Goal: Task Accomplishment & Management: Manage account settings

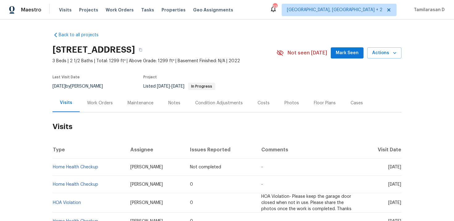
click at [92, 97] on div "Work Orders" at bounding box center [100, 103] width 40 height 18
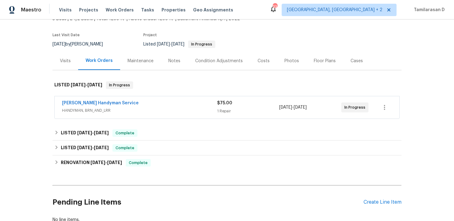
scroll to position [46, 0]
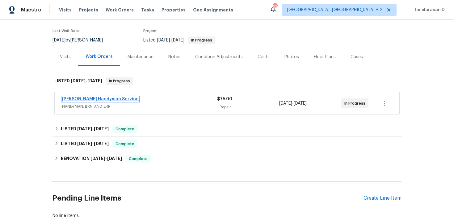
click at [95, 99] on link "[PERSON_NAME] Handyman Service" at bounding box center [100, 99] width 77 height 4
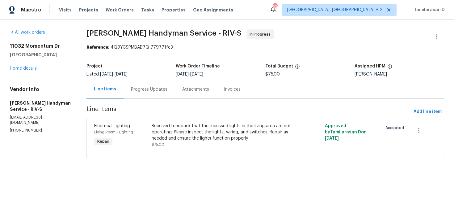
click at [138, 88] on div "Progress Updates" at bounding box center [149, 89] width 36 height 6
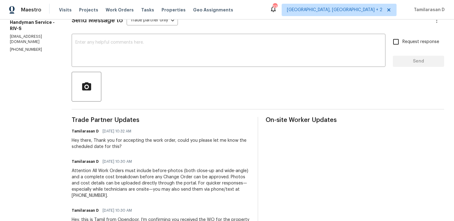
scroll to position [120, 0]
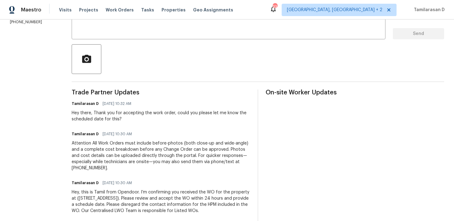
click at [149, 120] on div "Hey there, Thank you for accepting the work order, could you please let me know…" at bounding box center [161, 116] width 179 height 12
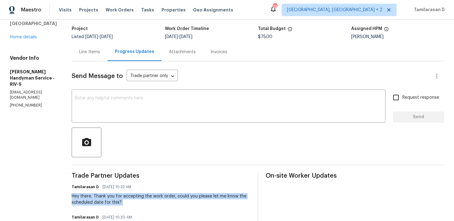
scroll to position [0, 0]
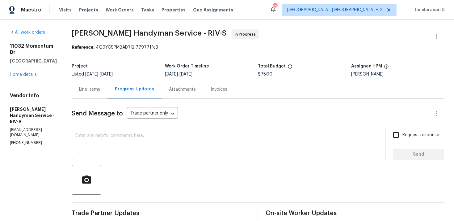
click at [137, 143] on textarea at bounding box center [228, 144] width 306 height 22
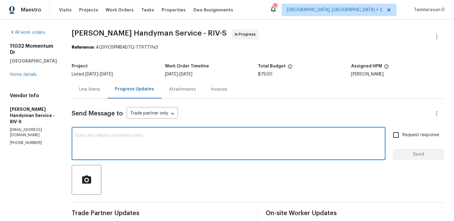
click at [122, 146] on textarea at bounding box center [228, 144] width 306 height 22
click at [123, 141] on textarea at bounding box center [228, 144] width 306 height 22
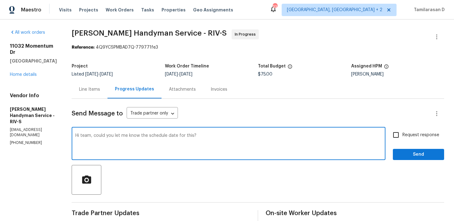
type textarea "Hi team, could you let me know the schedule date for this?"
click at [398, 136] on input "Request response" at bounding box center [396, 134] width 13 height 13
checkbox input "true"
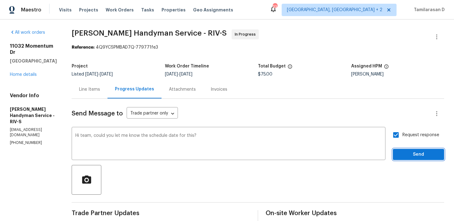
click at [407, 152] on span "Send" at bounding box center [418, 154] width 41 height 8
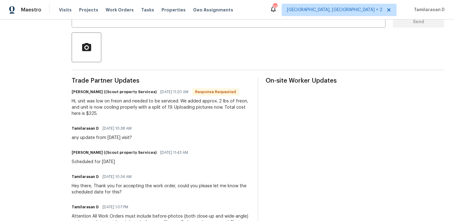
scroll to position [135, 0]
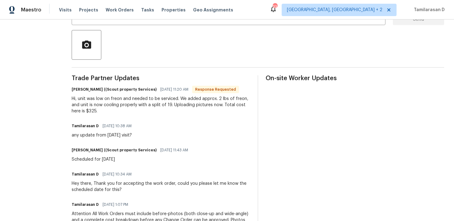
click at [135, 104] on div "Hi, unit was low on freon and needed to be serviced. We added approx. 2 lbs of …" at bounding box center [161, 104] width 179 height 19
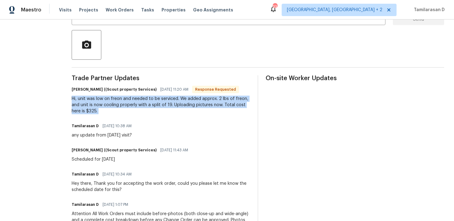
click at [106, 103] on div "Hi, unit was low on freon and needed to be serviced. We added approx. 2 lbs of …" at bounding box center [161, 104] width 179 height 19
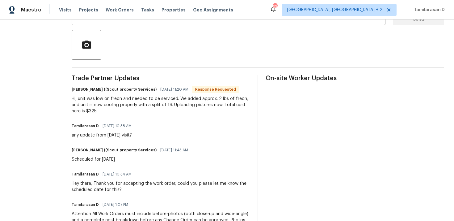
click at [106, 103] on div "Hi, unit was low on freon and needed to be serviced. We added approx. 2 lbs of …" at bounding box center [161, 104] width 179 height 19
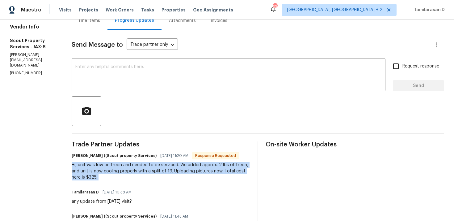
scroll to position [0, 0]
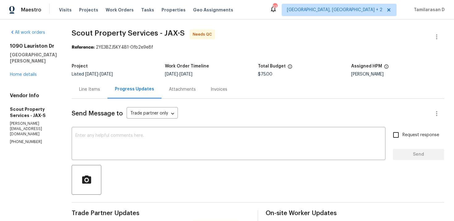
click at [91, 90] on div "Line Items" at bounding box center [89, 89] width 21 height 6
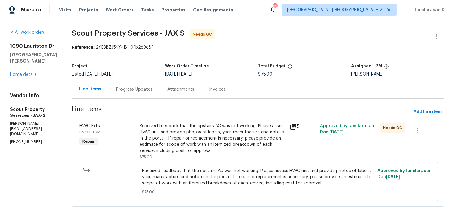
click at [218, 130] on div "Received feedback that the upstairs AC was not working. Please assess HVAC unit…" at bounding box center [213, 138] width 147 height 31
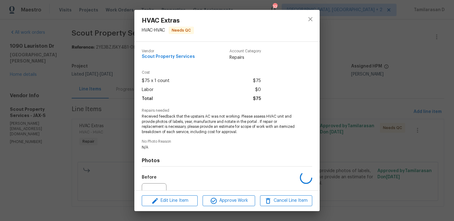
scroll to position [64, 0]
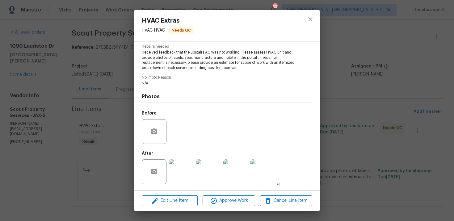
click at [180, 176] on img at bounding box center [181, 171] width 25 height 25
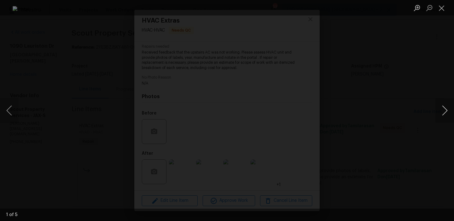
click at [444, 115] on button "Next image" at bounding box center [445, 110] width 19 height 25
click at [441, 7] on button "Close lightbox" at bounding box center [442, 7] width 12 height 11
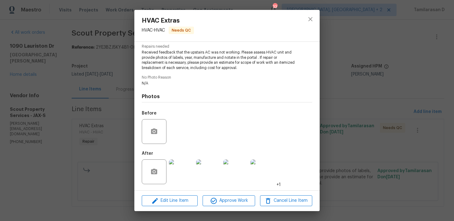
click at [120, 127] on div "HVAC Extras HVAC - HVAC Needs QC Vendor Scout Property Services Account Categor…" at bounding box center [227, 110] width 454 height 221
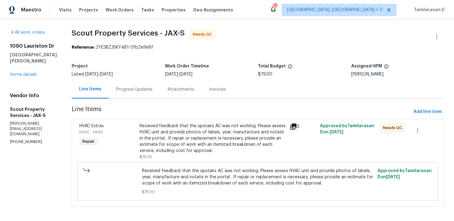
click at [124, 89] on div "Progress Updates" at bounding box center [134, 89] width 36 height 6
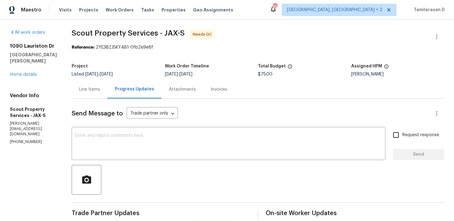
click at [80, 87] on div "Line Items" at bounding box center [89, 89] width 21 height 6
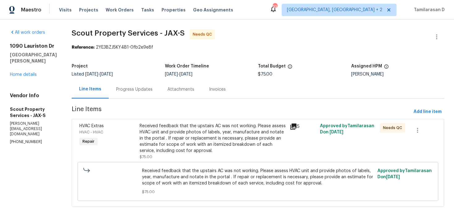
click at [174, 140] on div "Received feedback that the upstairs AC was not working. Please assess HVAC unit…" at bounding box center [213, 138] width 147 height 31
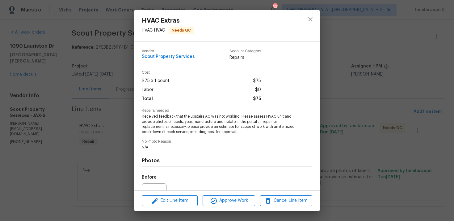
scroll to position [64, 0]
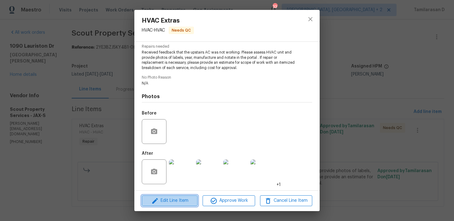
click at [163, 199] on span "Edit Line Item" at bounding box center [170, 200] width 52 height 8
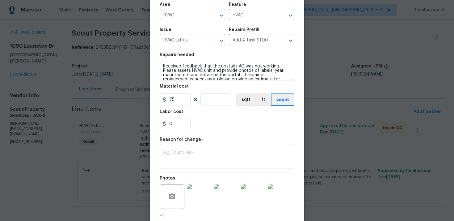
scroll to position [48, 0]
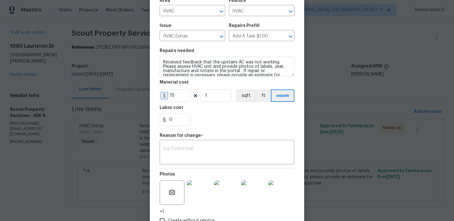
click at [167, 94] on icon at bounding box center [164, 95] width 5 height 5
click at [171, 94] on input "75" at bounding box center [175, 95] width 31 height 12
type input "325"
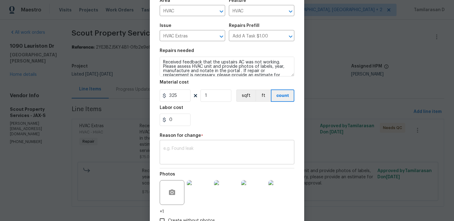
click at [192, 158] on textarea at bounding box center [226, 152] width 127 height 13
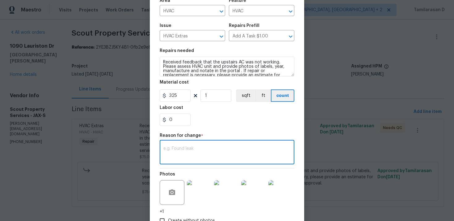
paste textarea "(TD) Updated per vendor’s final cost."
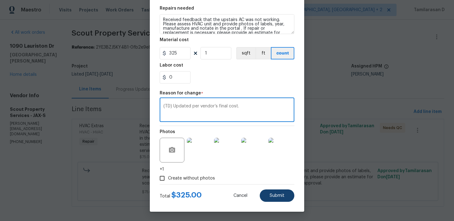
type textarea "(TD) Updated per vendor’s final cost."
click at [276, 199] on button "Submit" at bounding box center [277, 195] width 35 height 12
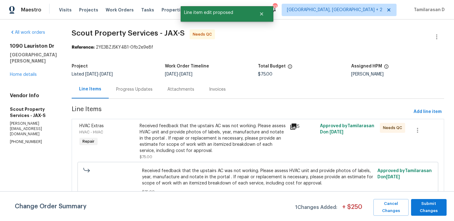
scroll to position [0, 0]
click at [438, 208] on span "Submit Changes" at bounding box center [428, 207] width 29 height 14
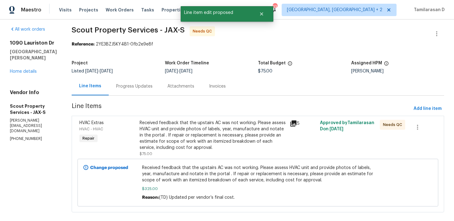
scroll to position [12, 0]
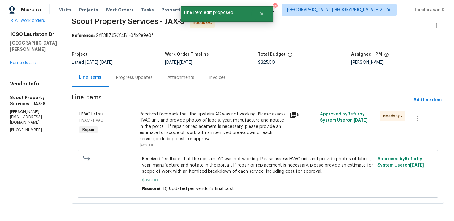
click at [129, 79] on div "Progress Updates" at bounding box center [134, 77] width 36 height 6
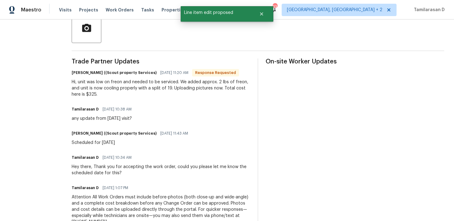
scroll to position [154, 0]
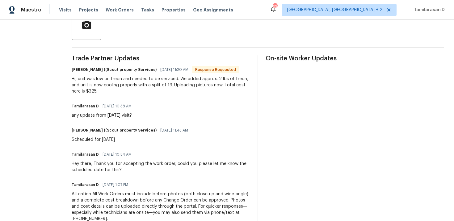
click at [106, 82] on div "Hi, unit was low on freon and needed to be serviced. We added approx. 2 lbs of …" at bounding box center [161, 85] width 179 height 19
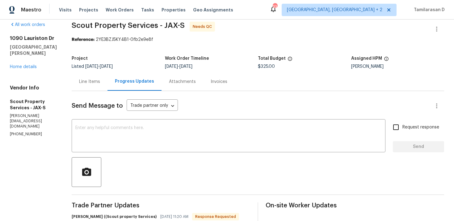
scroll to position [0, 0]
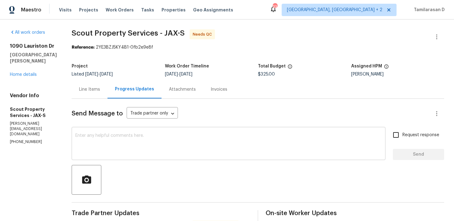
click at [94, 134] on textarea at bounding box center [228, 144] width 306 height 22
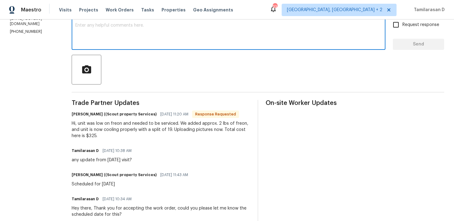
scroll to position [108, 0]
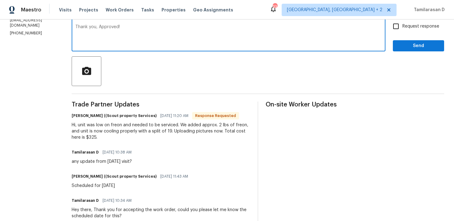
type textarea "Thank you, Approved!"
click at [425, 48] on span "Send" at bounding box center [418, 46] width 41 height 8
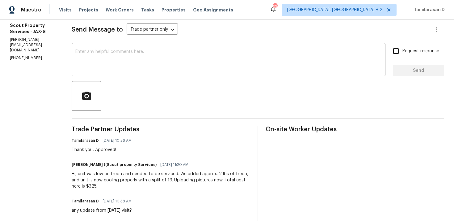
scroll to position [86, 0]
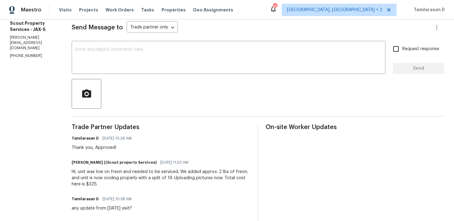
click at [99, 146] on div "Thank you, Approved!" at bounding box center [104, 147] width 64 height 6
click at [89, 177] on div "Hi, unit was low on freon and needed to be serviced. We added approx. 2 lbs of …" at bounding box center [161, 177] width 179 height 19
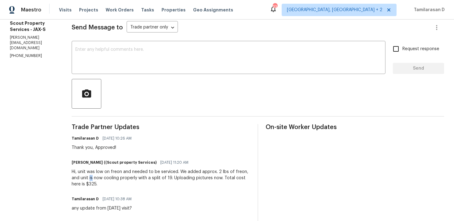
click at [89, 177] on div "Hi, unit was low on freon and needed to be serviced. We added approx. 2 lbs of …" at bounding box center [161, 177] width 179 height 19
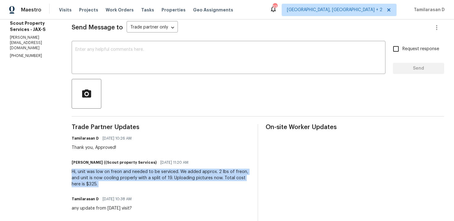
copy div "Hi, unit was low on freon and needed to be serviced. We added approx. 2 lbs of …"
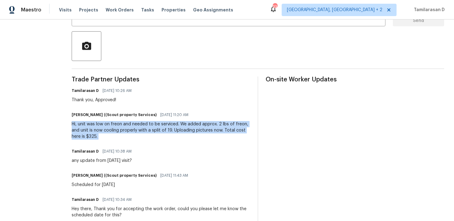
copy div "Hi, unit was low on freon and needed to be serviced. We added approx. 2 lbs of …"
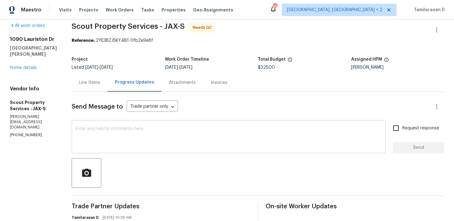
scroll to position [0, 0]
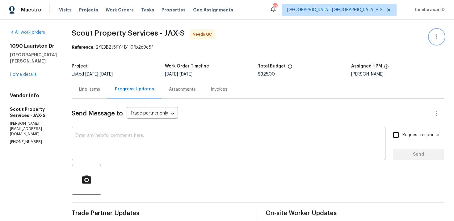
click at [434, 37] on icon "button" at bounding box center [436, 36] width 7 height 7
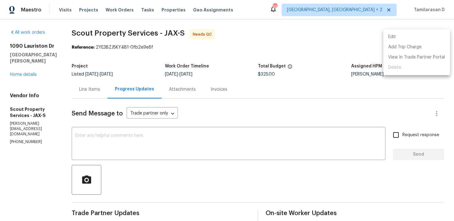
click at [388, 33] on li "Edit" at bounding box center [416, 37] width 67 height 10
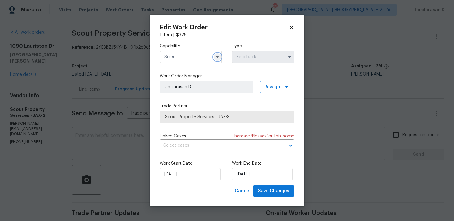
click at [219, 56] on icon "button" at bounding box center [217, 56] width 5 height 5
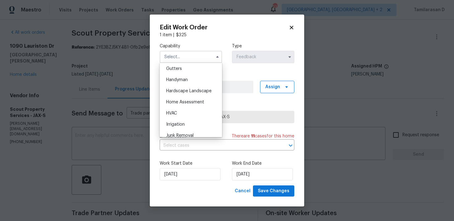
scroll to position [331, 0]
click at [181, 77] on span "Handyman" at bounding box center [177, 78] width 22 height 4
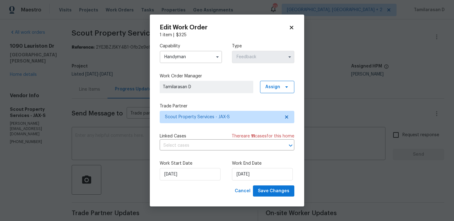
click at [195, 59] on input "Handyman" at bounding box center [191, 57] width 62 height 12
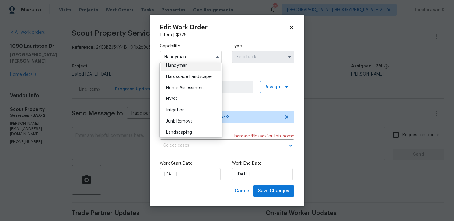
scroll to position [342, 0]
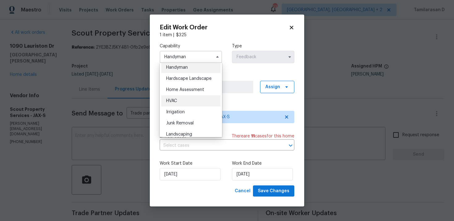
click at [176, 106] on div "HVAC" at bounding box center [190, 100] width 59 height 11
type input "HVAC"
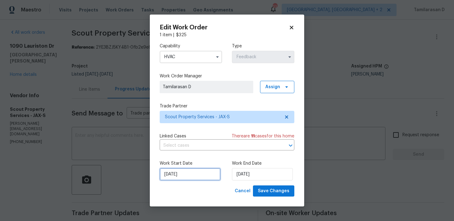
click at [179, 171] on input "15/09/2025" at bounding box center [190, 174] width 61 height 12
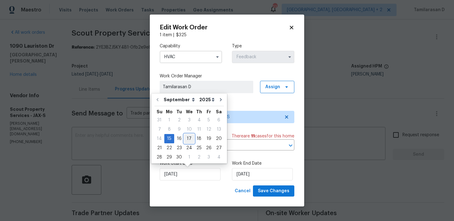
click at [189, 138] on div "17" at bounding box center [189, 138] width 10 height 9
type input "17/09/2025"
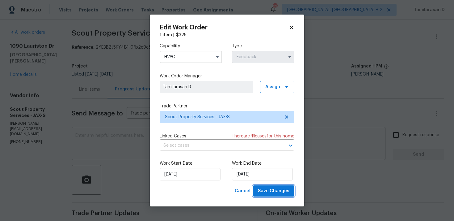
click at [268, 196] on button "Save Changes" at bounding box center [273, 190] width 41 height 11
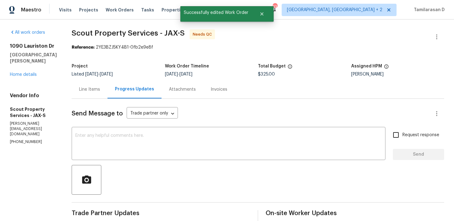
click at [95, 90] on div "Line Items" at bounding box center [89, 89] width 21 height 6
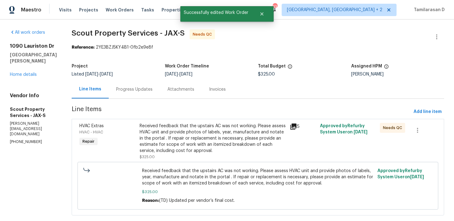
click at [178, 141] on div "Received feedback that the upstairs AC was not working. Please assess HVAC unit…" at bounding box center [213, 138] width 147 height 31
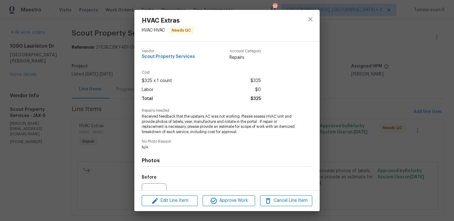
click at [120, 134] on div "HVAC Extras HVAC - HVAC Needs QC Vendor Scout Property Services Account Categor…" at bounding box center [227, 110] width 454 height 221
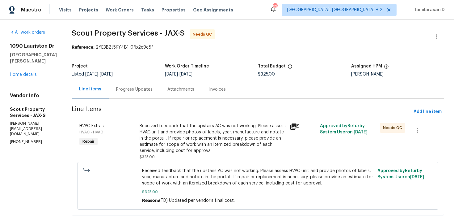
click at [192, 134] on div "Received feedback that the upstairs AC was not working. Please assess HVAC unit…" at bounding box center [213, 138] width 147 height 31
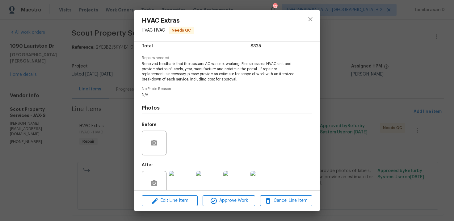
scroll to position [64, 0]
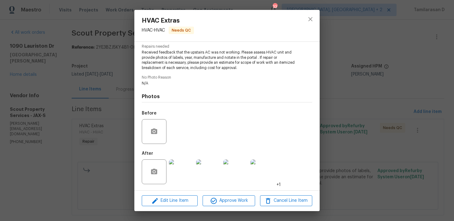
click at [229, 175] on img at bounding box center [235, 171] width 25 height 25
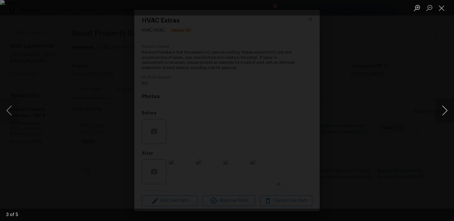
click at [444, 114] on button "Next image" at bounding box center [445, 110] width 19 height 25
click at [441, 11] on button "Close lightbox" at bounding box center [442, 7] width 12 height 11
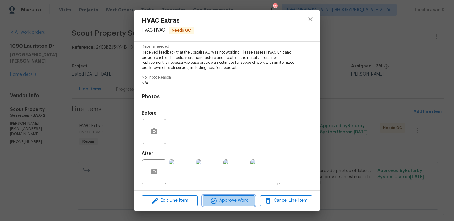
click at [229, 199] on span "Approve Work" at bounding box center [229, 200] width 49 height 8
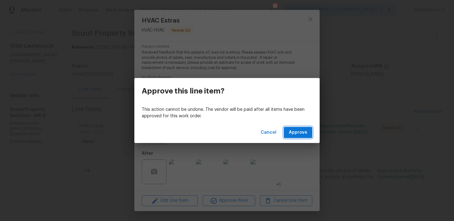
click at [295, 137] on button "Approve" at bounding box center [298, 132] width 28 height 11
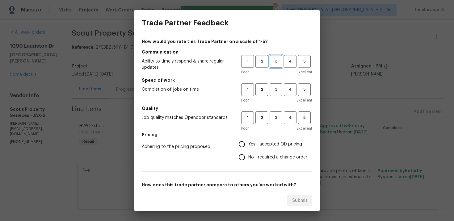
click at [272, 60] on span "3" at bounding box center [275, 61] width 11 height 7
click at [276, 90] on span "3" at bounding box center [275, 89] width 11 height 7
click at [277, 116] on span "3" at bounding box center [275, 117] width 11 height 7
click at [238, 143] on input "Yes - accepted OD pricing" at bounding box center [241, 143] width 13 height 13
radio input "true"
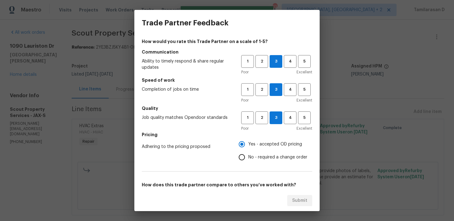
scroll to position [93, 0]
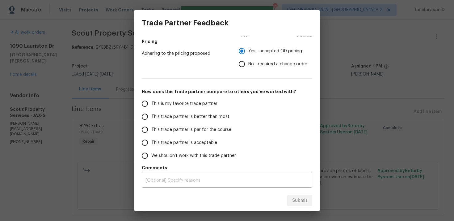
click at [148, 129] on input "This trade partner is par for the course" at bounding box center [144, 129] width 13 height 13
radio input "false"
click at [249, 63] on span "No - required a change order" at bounding box center [277, 64] width 59 height 6
click at [248, 63] on input "No - required a change order" at bounding box center [241, 63] width 13 height 13
radio input "false"
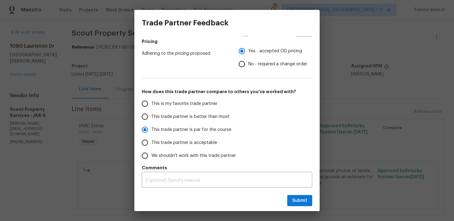
radio input "false"
radio input "true"
click at [298, 197] on span "Submit" at bounding box center [299, 200] width 15 height 8
radio input "false"
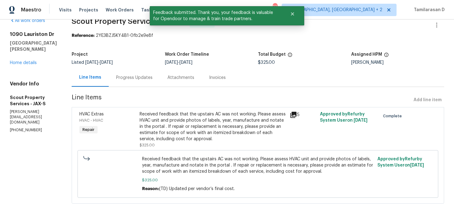
scroll to position [0, 0]
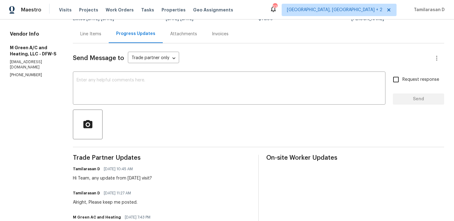
scroll to position [83, 0]
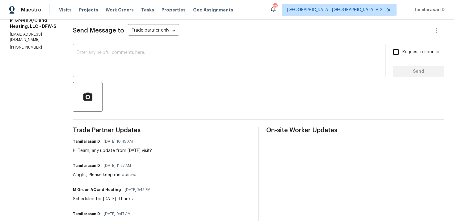
click at [118, 71] on textarea at bounding box center [229, 61] width 305 height 22
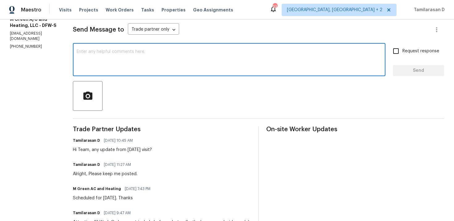
scroll to position [77, 0]
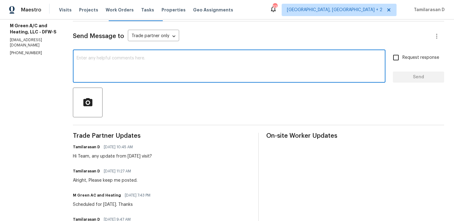
click at [117, 69] on textarea at bounding box center [229, 67] width 305 height 22
type textarea "Hi There, could you please let me know the current status of the work?"
click at [409, 53] on label "Request response" at bounding box center [415, 57] width 50 height 13
click at [403, 53] on input "Request response" at bounding box center [396, 57] width 13 height 13
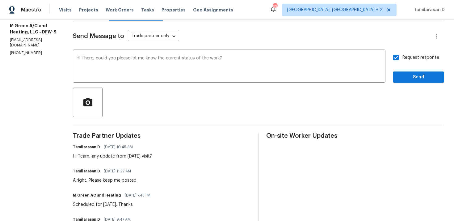
click at [409, 53] on label "Request response" at bounding box center [415, 57] width 50 height 13
click at [403, 53] on input "Request response" at bounding box center [396, 57] width 13 height 13
click at [397, 56] on input "Request response" at bounding box center [396, 57] width 13 height 13
checkbox input "true"
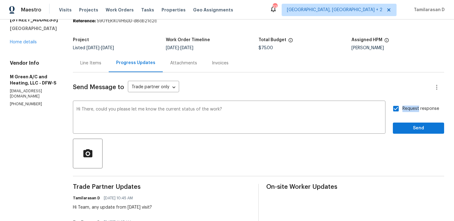
scroll to position [0, 0]
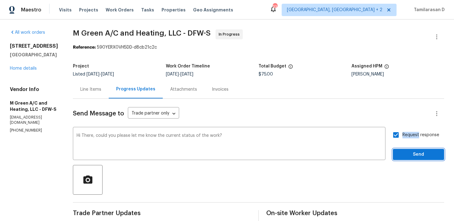
click at [406, 152] on span "Send" at bounding box center [418, 154] width 41 height 8
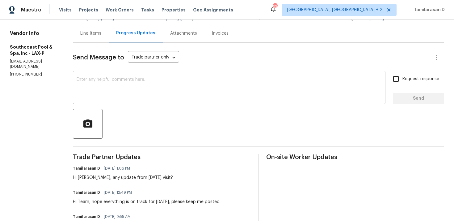
scroll to position [33, 0]
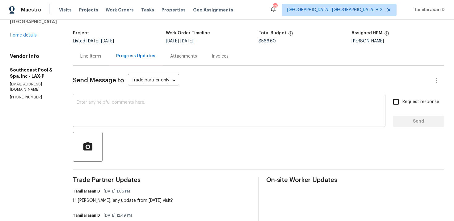
click at [105, 97] on div "x ​" at bounding box center [229, 111] width 313 height 32
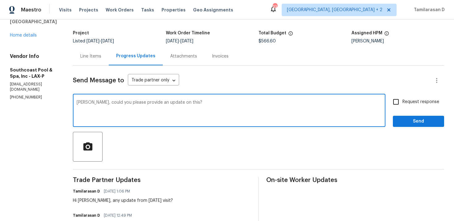
scroll to position [35, 0]
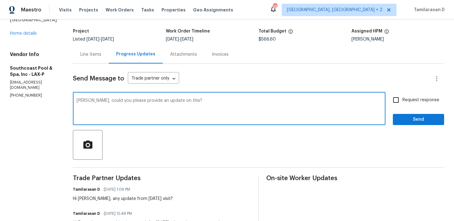
type textarea "[PERSON_NAME], could you please provide an update on this?"
click at [398, 100] on input "Request response" at bounding box center [396, 99] width 13 height 13
checkbox input "true"
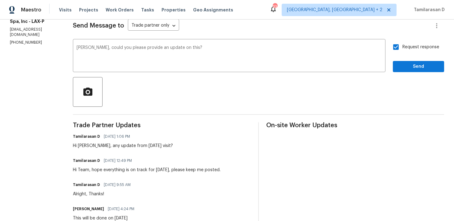
scroll to position [90, 0]
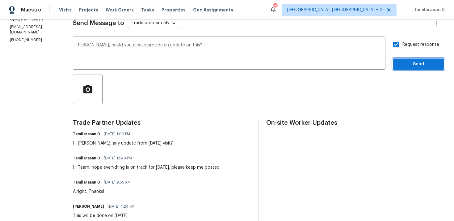
click at [419, 61] on span "Send" at bounding box center [418, 64] width 41 height 8
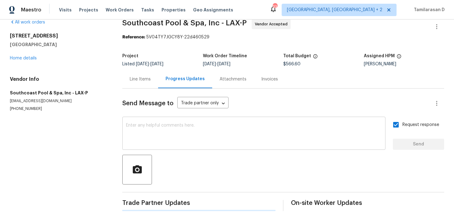
scroll to position [0, 0]
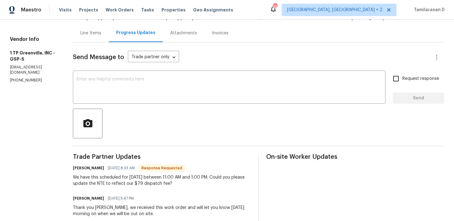
scroll to position [57, 0]
click at [125, 177] on div "We have this scheduled for [DATE] between 11:00 AM and 1:00 PM. Could you pleas…" at bounding box center [162, 180] width 178 height 12
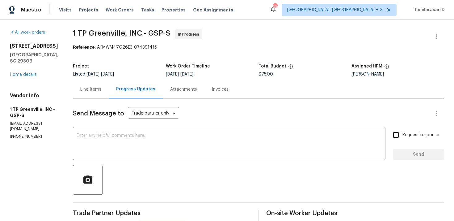
scroll to position [40, 0]
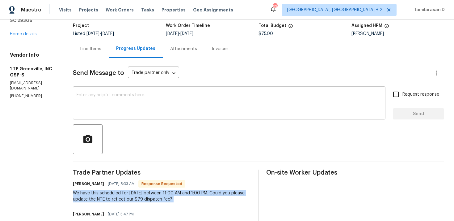
click at [117, 94] on textarea at bounding box center [229, 104] width 305 height 22
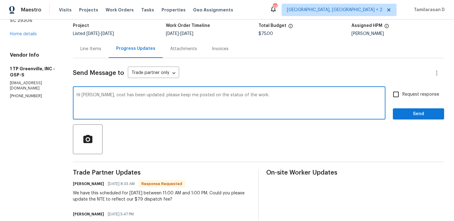
scroll to position [34, 0]
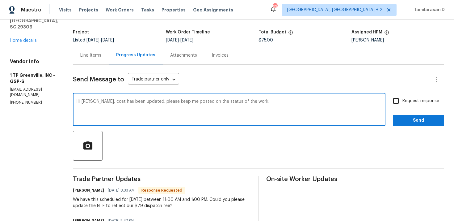
type textarea "Hi [PERSON_NAME], cost has been updated. please keep me posted on the status of…"
click at [399, 100] on input "Request response" at bounding box center [396, 100] width 13 height 13
checkbox input "true"
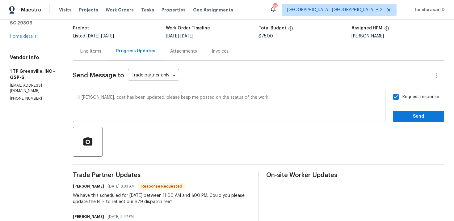
scroll to position [38, 0]
click at [412, 116] on span "Send" at bounding box center [418, 116] width 41 height 8
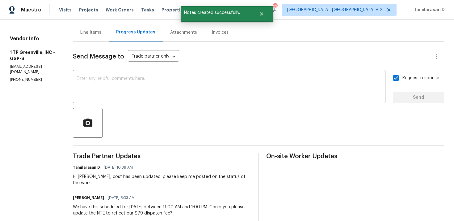
scroll to position [64, 0]
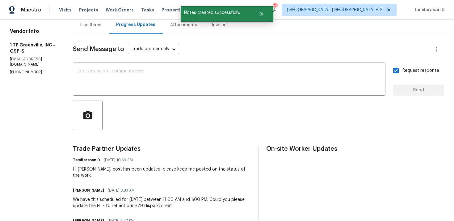
click at [119, 196] on div "We have this scheduled for tomorrow between 11:00 AM and 1:00 PM. Could you ple…" at bounding box center [162, 202] width 178 height 12
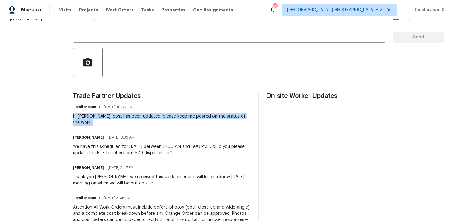
scroll to position [122, 0]
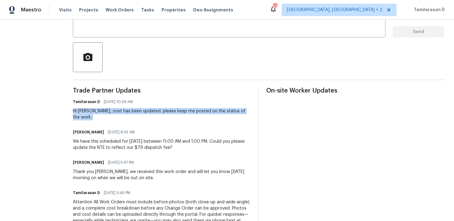
click at [120, 142] on div "We have this scheduled for tomorrow between 11:00 AM and 1:00 PM. Could you ple…" at bounding box center [162, 144] width 178 height 12
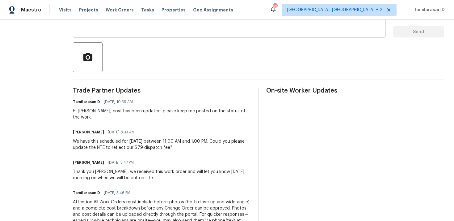
click at [120, 142] on div "We have this scheduled for tomorrow between 11:00 AM and 1:00 PM. Could you ple…" at bounding box center [162, 144] width 178 height 12
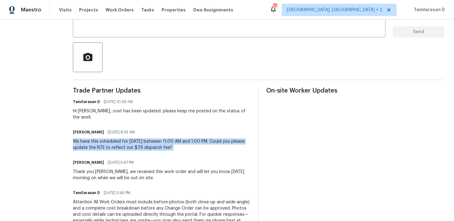
click at [106, 112] on div "Hi Merritt, cost has been updated. please keep me posted on the status of the w…" at bounding box center [162, 114] width 178 height 12
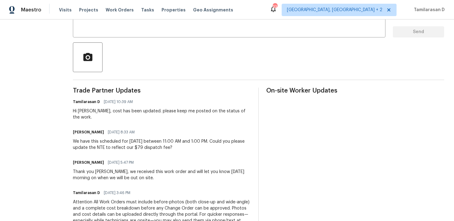
click at [106, 112] on div "Hi Merritt, cost has been updated. please keep me posted on the status of the w…" at bounding box center [162, 114] width 178 height 12
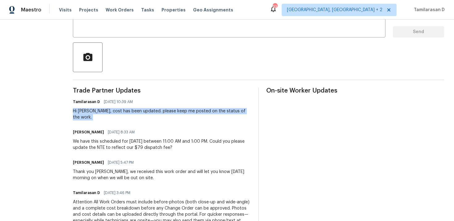
click at [98, 138] on div "We have this scheduled for tomorrow between 11:00 AM and 1:00 PM. Could you ple…" at bounding box center [162, 144] width 178 height 12
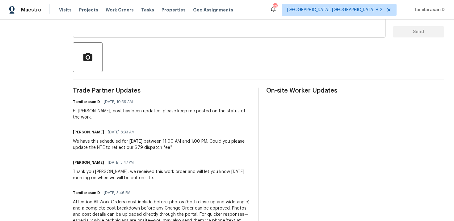
click at [98, 138] on div "We have this scheduled for tomorrow between 11:00 AM and 1:00 PM. Could you ple…" at bounding box center [162, 144] width 178 height 12
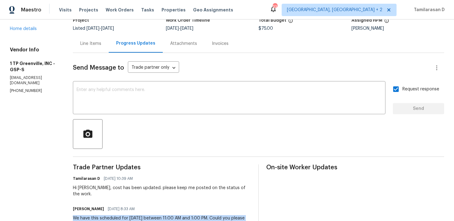
scroll to position [0, 0]
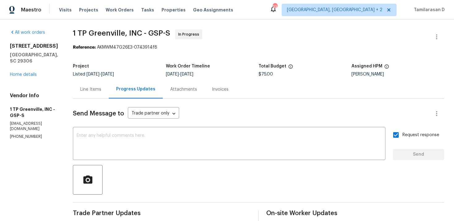
click at [91, 90] on div "Line Items" at bounding box center [90, 89] width 21 height 6
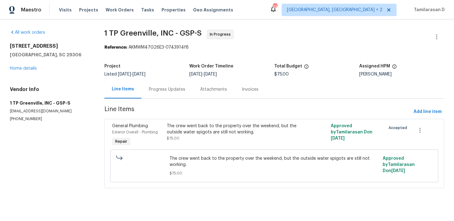
click at [185, 136] on div "The crew went back to the property over the weekend, but the outside water spig…" at bounding box center [233, 132] width 133 height 19
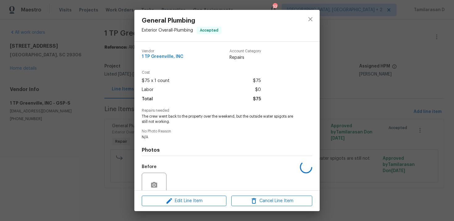
scroll to position [53, 0]
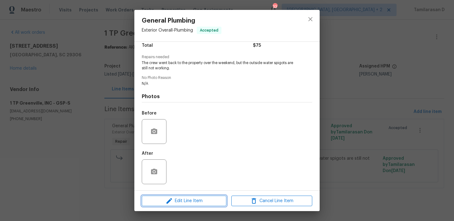
click at [173, 200] on span "Edit Line Item" at bounding box center [184, 201] width 81 height 8
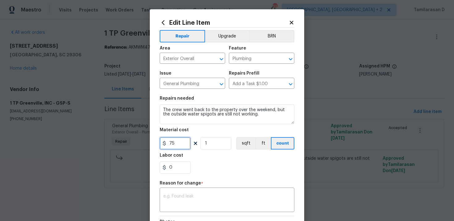
click at [178, 148] on input "75" at bounding box center [175, 143] width 31 height 12
type input "79"
click at [187, 195] on textarea at bounding box center [226, 200] width 127 height 13
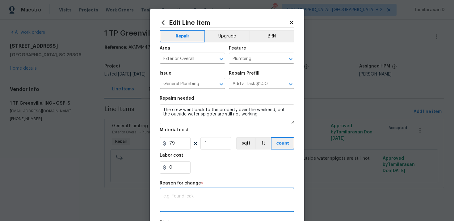
paste textarea "(TD) Updated per vendor’s final cost."
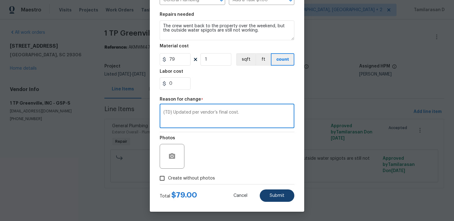
type textarea "(TD) Updated per vendor’s final cost."
click at [271, 191] on button "Submit" at bounding box center [277, 195] width 35 height 12
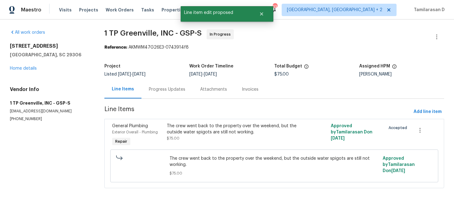
scroll to position [0, 0]
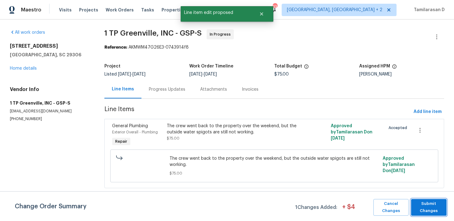
click at [427, 205] on span "Submit Changes" at bounding box center [428, 207] width 29 height 14
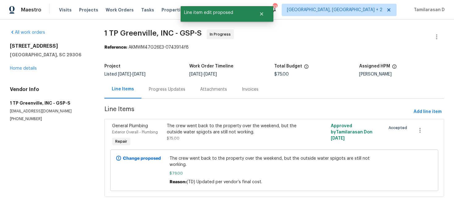
click at [211, 134] on div "The crew went back to the property over the weekend, but the outside water spig…" at bounding box center [233, 129] width 133 height 12
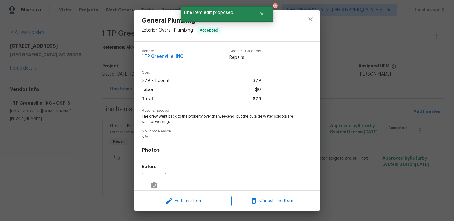
click at [178, 118] on span "The crew went back to the property over the weekend, but the outside water spig…" at bounding box center [219, 119] width 154 height 11
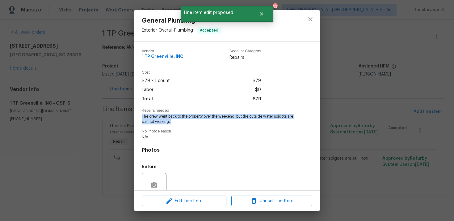
click at [94, 110] on div "General Plumbing Exterior Overall - Plumbing Accepted Vendor 1 TP Greenville, I…" at bounding box center [227, 110] width 454 height 221
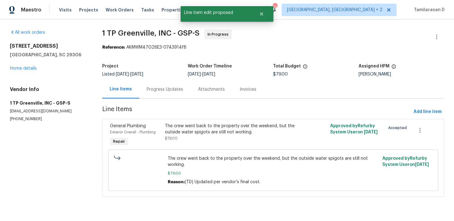
click at [145, 92] on div "Progress Updates" at bounding box center [164, 89] width 51 height 18
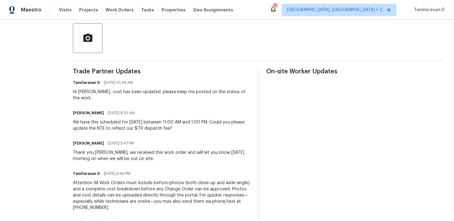
scroll to position [156, 0]
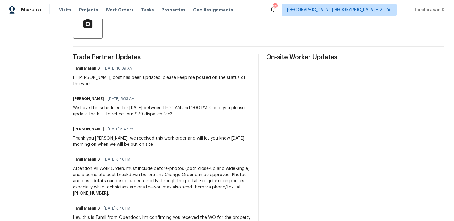
click at [112, 109] on div "We have this scheduled for tomorrow between 11:00 AM and 1:00 PM. Could you ple…" at bounding box center [162, 111] width 178 height 12
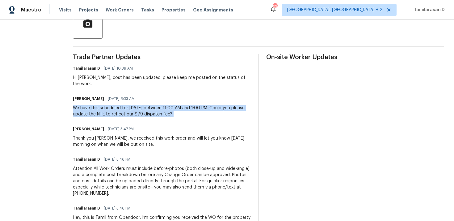
copy div "We have this scheduled for tomorrow between 11:00 AM and 1:00 PM. Could you ple…"
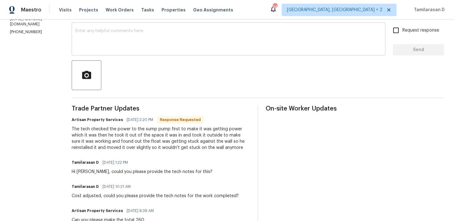
scroll to position [106, 0]
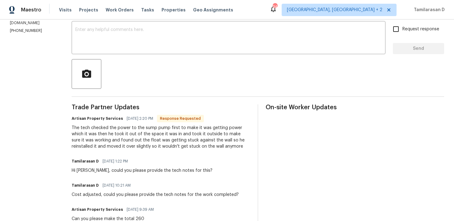
click at [129, 135] on div "The tech checked the power to the sump pump first to make it was getting power …" at bounding box center [161, 137] width 179 height 25
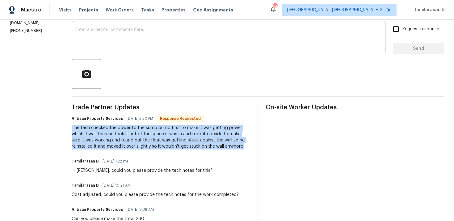
click at [137, 135] on div "The tech checked the power to the sump pump first to make it was getting power …" at bounding box center [161, 137] width 179 height 25
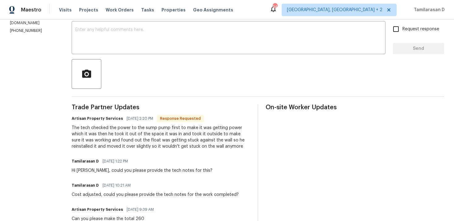
click at [137, 135] on div "The tech checked the power to the sump pump first to make it was getting power …" at bounding box center [161, 137] width 179 height 25
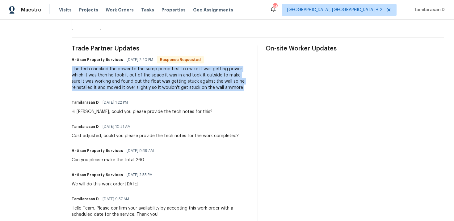
scroll to position [150, 0]
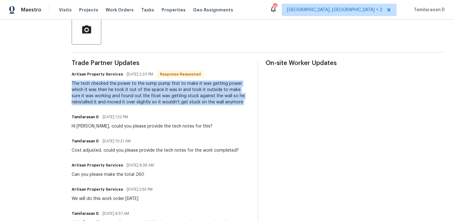
click at [93, 98] on div "The tech checked the power to the sump pump first to make it was getting power …" at bounding box center [161, 92] width 179 height 25
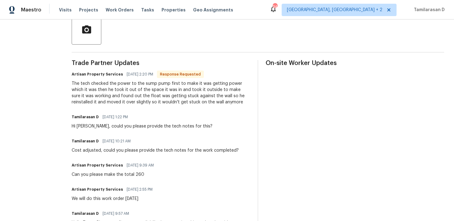
click at [93, 98] on div "The tech checked the power to the sump pump first to make it was getting power …" at bounding box center [161, 92] width 179 height 25
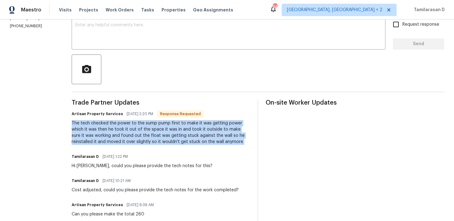
scroll to position [108, 0]
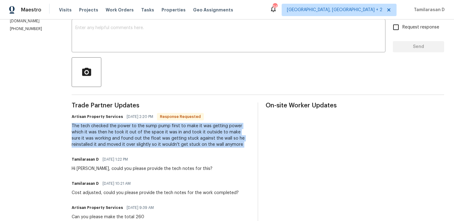
click at [109, 146] on div "The tech checked the power to the sump pump first to make it was getting power …" at bounding box center [161, 135] width 179 height 25
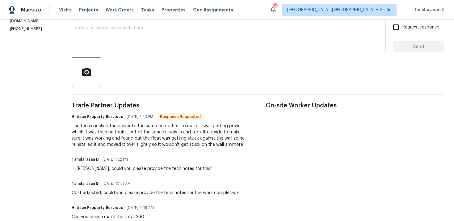
click at [109, 146] on div "The tech checked the power to the sump pump first to make it was getting power …" at bounding box center [161, 135] width 179 height 25
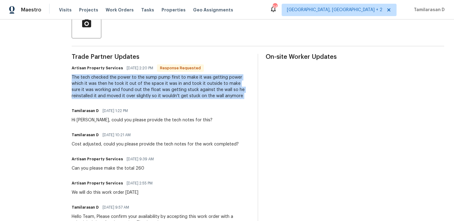
scroll to position [0, 0]
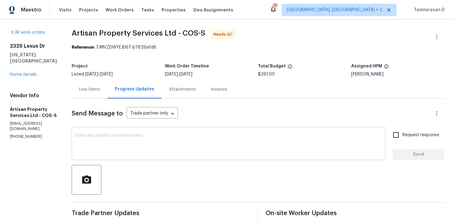
click at [97, 133] on div "x ​" at bounding box center [229, 144] width 314 height 32
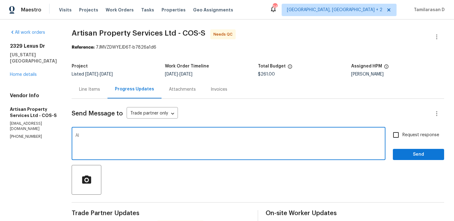
type textarea "A"
type textarea "Thank you, Approved!"
click at [399, 157] on span "Send" at bounding box center [418, 154] width 41 height 8
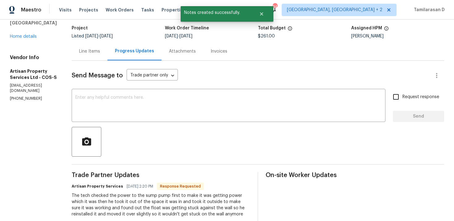
scroll to position [57, 0]
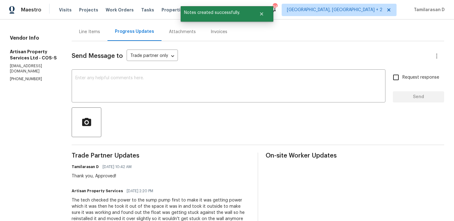
click at [118, 210] on div "The tech checked the power to the sump pump first to make it was getting power …" at bounding box center [161, 209] width 179 height 25
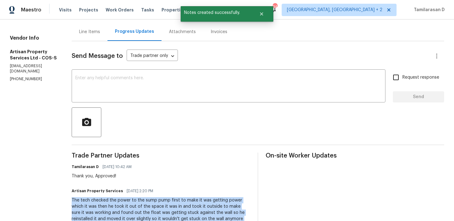
copy div "The tech checked the power to the sump pump first to make it was getting power …"
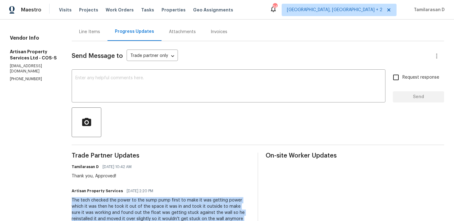
scroll to position [0, 0]
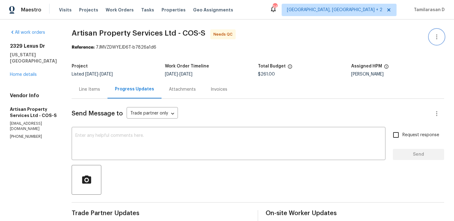
click at [436, 35] on icon "button" at bounding box center [436, 36] width 7 height 7
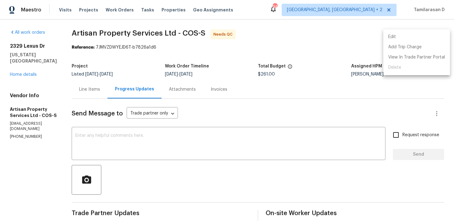
click at [396, 35] on li "Edit" at bounding box center [416, 37] width 67 height 10
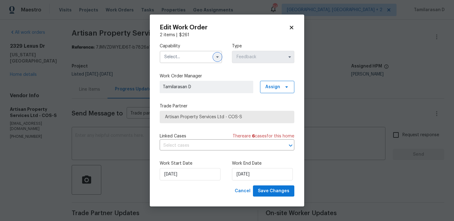
click at [214, 54] on button "button" at bounding box center [217, 56] width 7 height 7
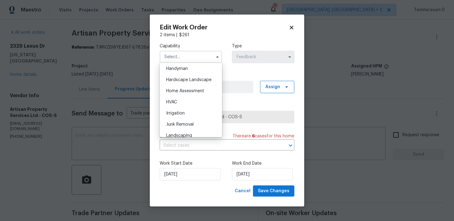
scroll to position [325, 0]
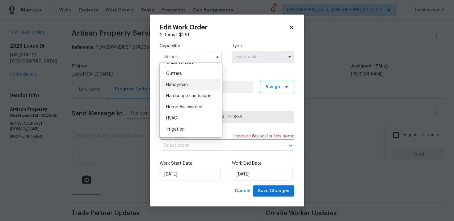
click at [176, 85] on span "Handyman" at bounding box center [177, 84] width 22 height 4
type input "Handyman"
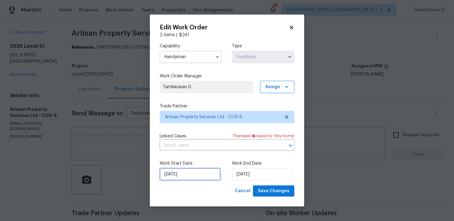
click at [186, 176] on input "12/09/2025" at bounding box center [190, 174] width 61 height 12
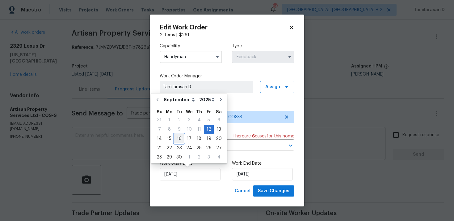
click at [181, 138] on div "16" at bounding box center [179, 138] width 10 height 9
type input "16/09/2025"
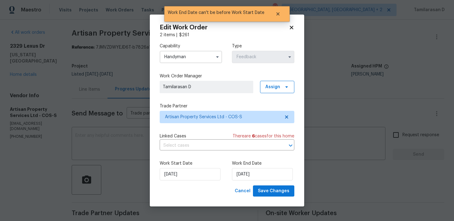
click at [247, 166] on label "Work End Date" at bounding box center [263, 163] width 62 height 6
click at [247, 175] on input "16/09/2025" at bounding box center [262, 174] width 61 height 12
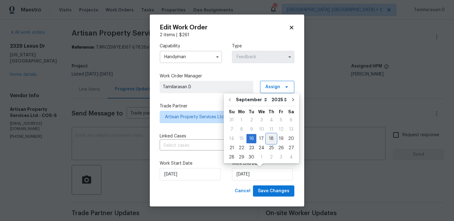
click at [268, 141] on div "18" at bounding box center [272, 138] width 10 height 9
type input "18/09/2025"
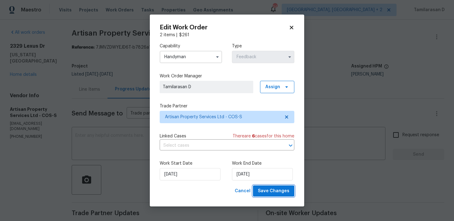
click at [276, 195] on button "Save Changes" at bounding box center [273, 190] width 41 height 11
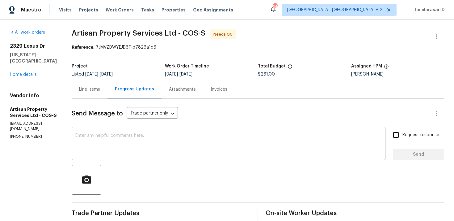
click at [90, 87] on div "Line Items" at bounding box center [89, 89] width 21 height 6
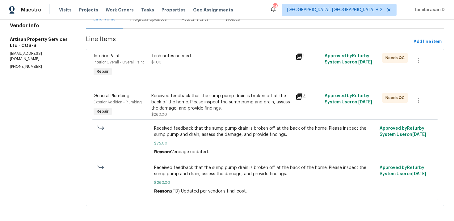
scroll to position [73, 0]
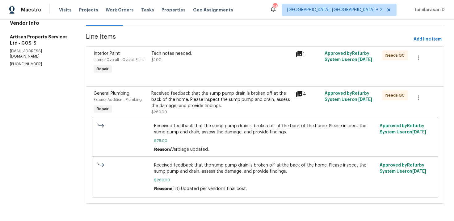
click at [204, 81] on div at bounding box center [265, 78] width 343 height 7
click at [194, 76] on div at bounding box center [265, 78] width 343 height 7
click at [186, 55] on div "Tech notes needed." at bounding box center [221, 53] width 141 height 6
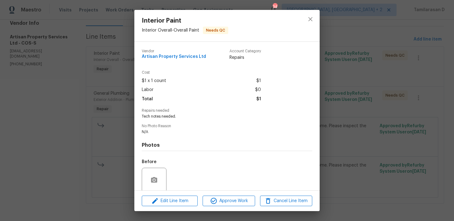
scroll to position [48, 0]
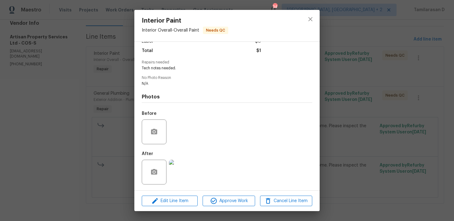
click at [179, 167] on img at bounding box center [181, 171] width 25 height 25
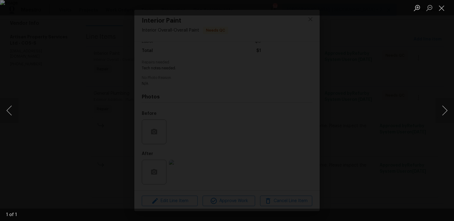
click at [101, 69] on div "Lightbox" at bounding box center [227, 110] width 454 height 221
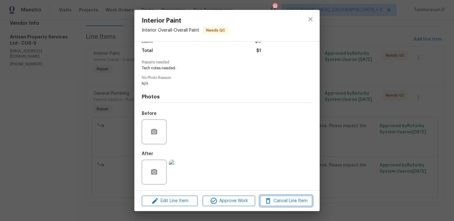
click at [279, 203] on span "Cancel Line Item" at bounding box center [286, 201] width 49 height 8
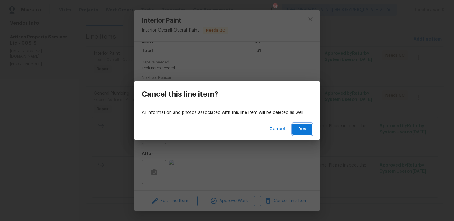
click at [301, 129] on span "Yes" at bounding box center [303, 129] width 10 height 8
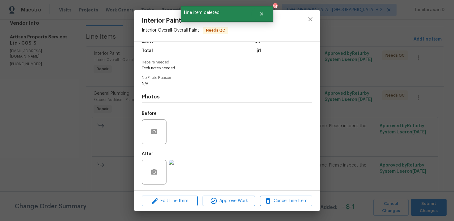
scroll to position [0, 0]
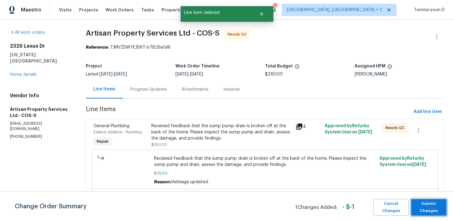
click at [438, 207] on span "Submit Changes" at bounding box center [428, 207] width 29 height 14
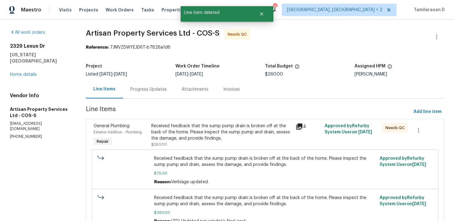
click at [151, 91] on div "Progress Updates" at bounding box center [148, 89] width 36 height 6
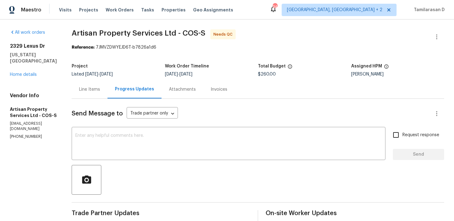
click at [105, 95] on div "Line Items" at bounding box center [90, 89] width 36 height 18
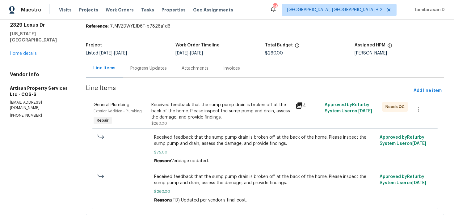
scroll to position [33, 0]
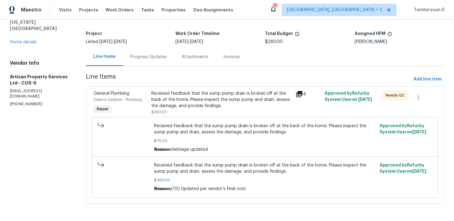
click at [192, 103] on div "Received feedback that the sump pump drain is broken off at the back of the hom…" at bounding box center [221, 99] width 141 height 19
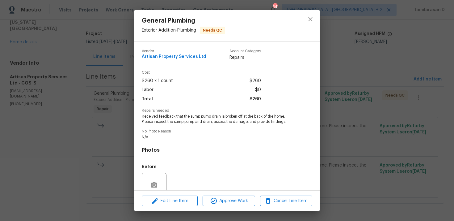
scroll to position [53, 0]
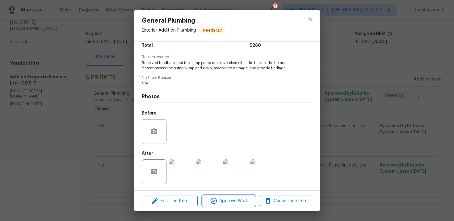
click at [220, 195] on button "Approve Work" at bounding box center [229, 200] width 52 height 11
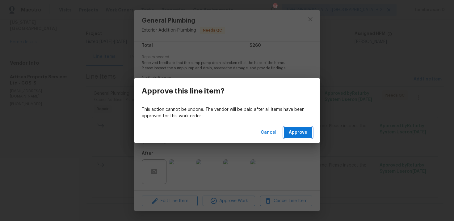
click at [296, 137] on button "Approve" at bounding box center [298, 132] width 28 height 11
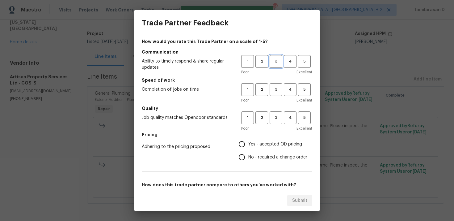
click at [278, 58] on span "3" at bounding box center [275, 61] width 11 height 7
click at [276, 92] on span "3" at bounding box center [275, 89] width 11 height 7
click at [275, 122] on button "3" at bounding box center [276, 117] width 13 height 13
click at [245, 146] on input "Yes - accepted OD pricing" at bounding box center [241, 143] width 13 height 13
radio input "true"
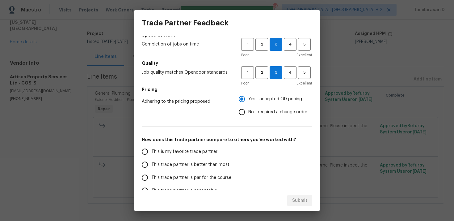
scroll to position [48, 0]
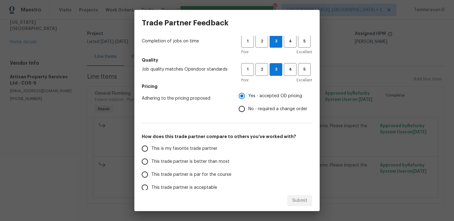
click at [243, 110] on input "No - required a change order" at bounding box center [241, 108] width 13 height 13
radio input "true"
click at [144, 175] on input "This trade partner is par for the course" at bounding box center [144, 174] width 13 height 13
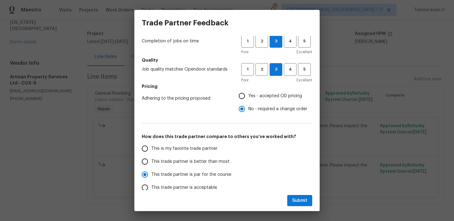
scroll to position [93, 0]
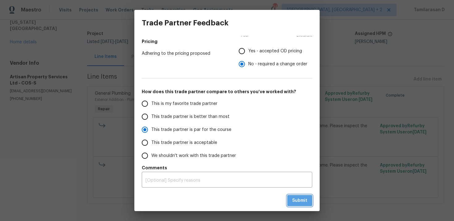
click at [310, 199] on button "Submit" at bounding box center [299, 200] width 25 height 11
radio input "true"
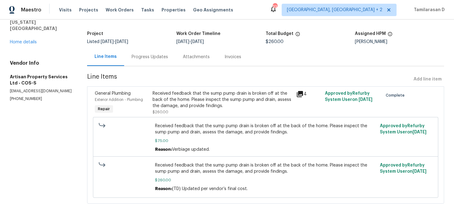
scroll to position [0, 0]
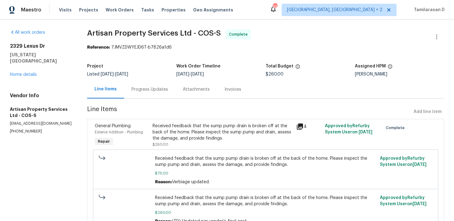
click at [143, 91] on div "Progress Updates" at bounding box center [150, 89] width 36 height 6
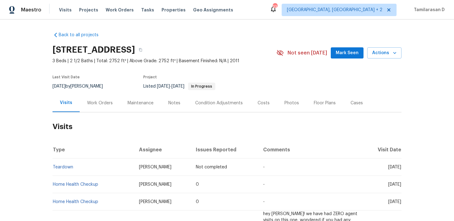
click at [96, 95] on div "Work Orders" at bounding box center [100, 103] width 40 height 18
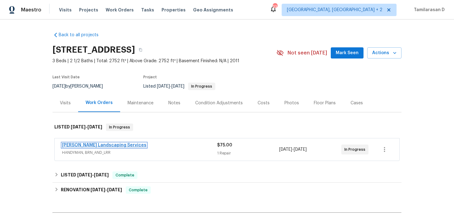
click at [106, 146] on link "[PERSON_NAME] Landscaping Services" at bounding box center [104, 145] width 84 height 4
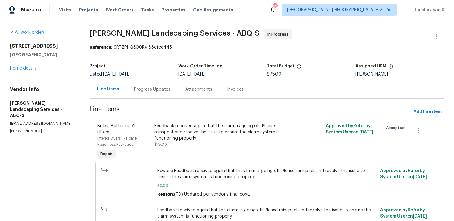
click at [146, 89] on div "Progress Updates" at bounding box center [152, 89] width 36 height 6
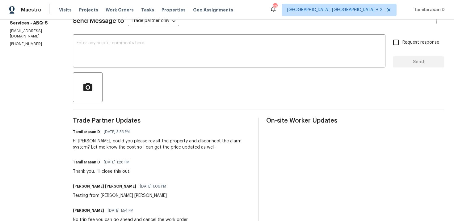
scroll to position [131, 0]
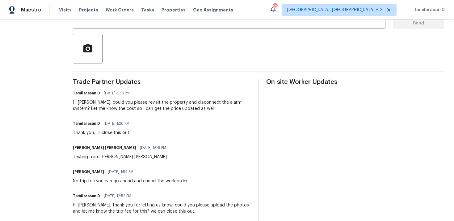
click at [168, 112] on div "Hi [PERSON_NAME], could you please revisit the property and disconnect the alar…" at bounding box center [162, 105] width 178 height 12
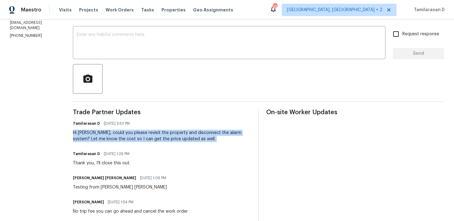
scroll to position [94, 0]
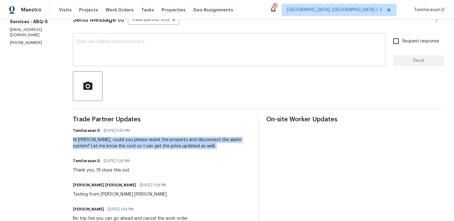
click at [117, 44] on textarea at bounding box center [229, 51] width 305 height 22
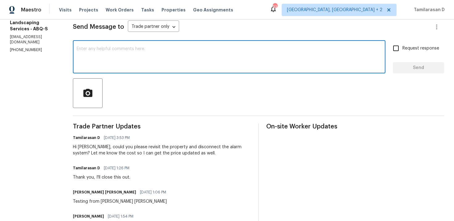
scroll to position [0, 0]
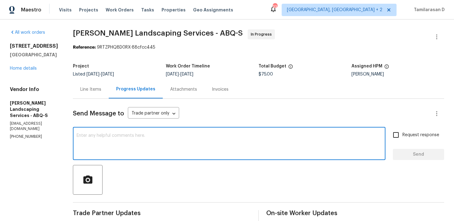
click at [115, 145] on textarea at bounding box center [229, 144] width 305 height 22
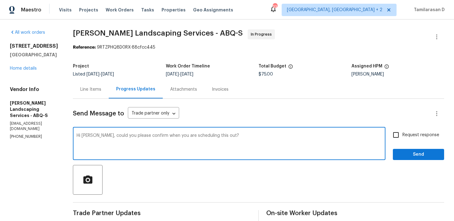
type textarea "Hi [PERSON_NAME], could you please confirm when you are scheduling this out?"
click at [395, 136] on input "Request response" at bounding box center [396, 134] width 13 height 13
checkbox input "true"
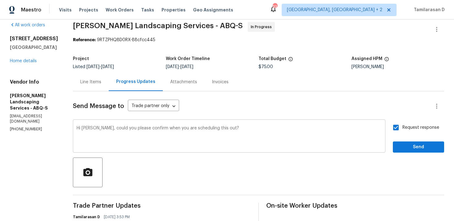
scroll to position [8, 0]
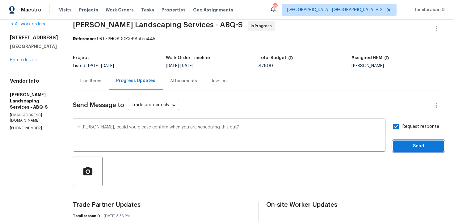
click at [403, 145] on span "Send" at bounding box center [418, 146] width 41 height 8
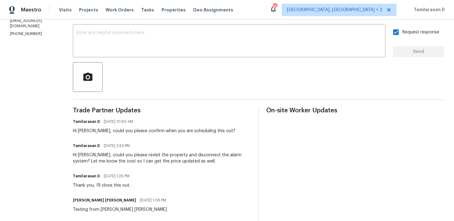
scroll to position [92, 0]
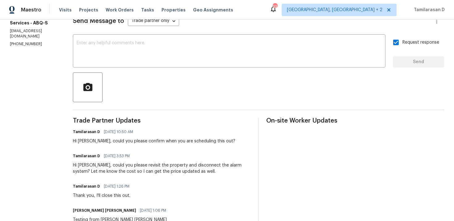
click at [166, 143] on div "Hi [PERSON_NAME], could you please confirm when you are scheduling this out?" at bounding box center [154, 141] width 163 height 6
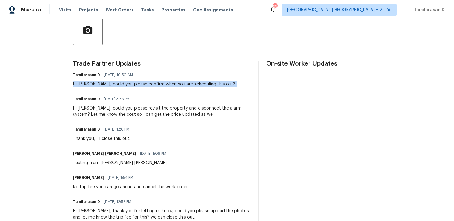
scroll to position [0, 0]
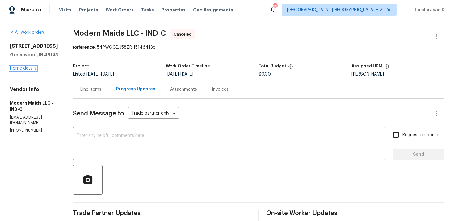
click at [34, 70] on link "Home details" at bounding box center [23, 68] width 27 height 4
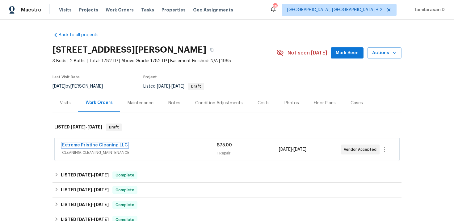
click at [104, 146] on link "Extreme Pristine Cleaning LLC" at bounding box center [95, 145] width 66 height 4
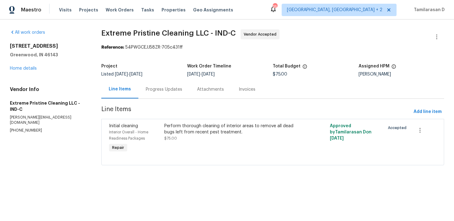
click at [152, 91] on div "Progress Updates" at bounding box center [164, 89] width 36 height 6
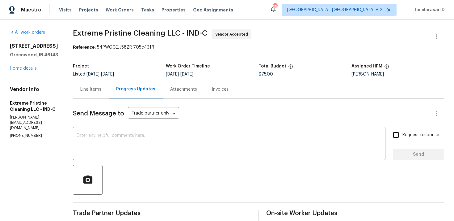
click at [95, 83] on div "Line Items" at bounding box center [91, 89] width 36 height 18
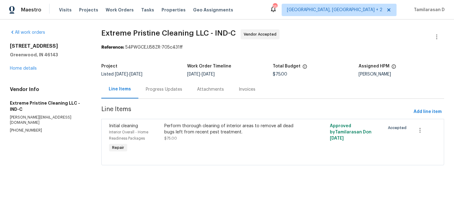
click at [150, 83] on div "Progress Updates" at bounding box center [163, 89] width 51 height 18
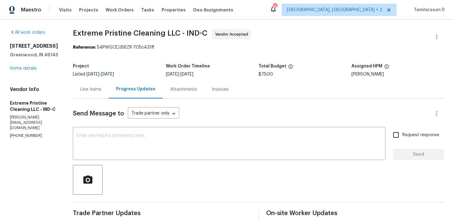
click at [101, 87] on div "Line Items" at bounding box center [90, 89] width 21 height 6
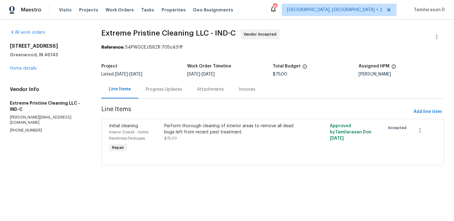
click at [194, 130] on div "Perform thorough cleaning of interior areas to remove all dead bugs left from r…" at bounding box center [231, 129] width 134 height 12
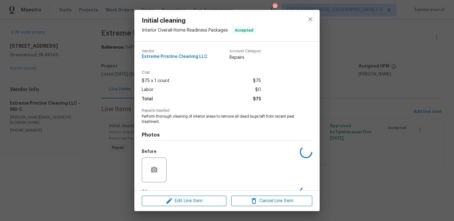
scroll to position [38, 0]
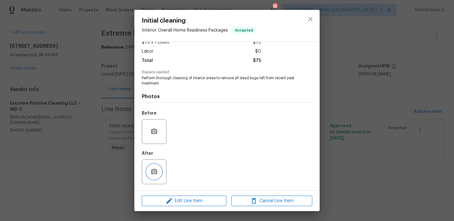
click at [156, 166] on button "button" at bounding box center [154, 171] width 15 height 15
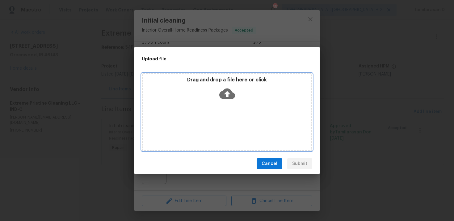
click at [227, 87] on icon at bounding box center [227, 94] width 16 height 16
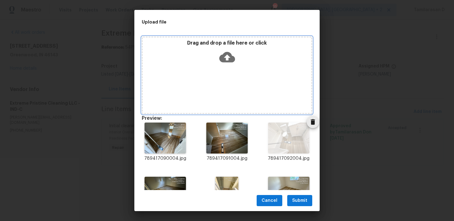
scroll to position [33, 0]
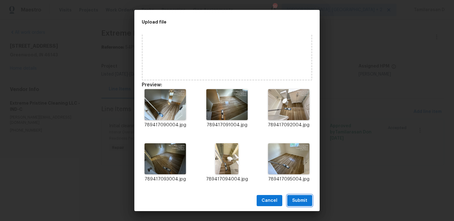
click at [303, 197] on span "Submit" at bounding box center [299, 200] width 15 height 8
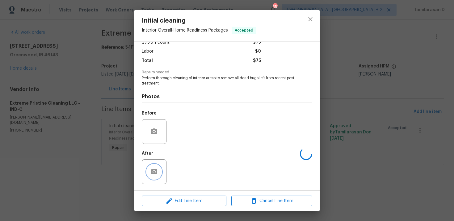
scroll to position [0, 0]
click at [91, 121] on div "Initial cleaning Interior Overall - Home Readiness Packages Accepted Vendor Ext…" at bounding box center [227, 110] width 454 height 221
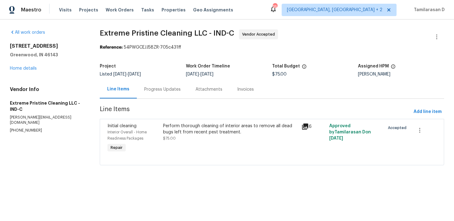
click at [153, 89] on div "Progress Updates" at bounding box center [162, 89] width 36 height 6
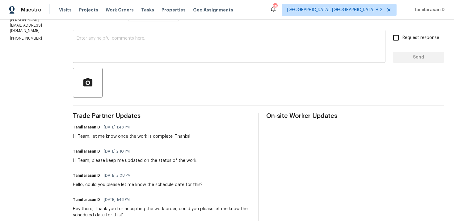
scroll to position [118, 0]
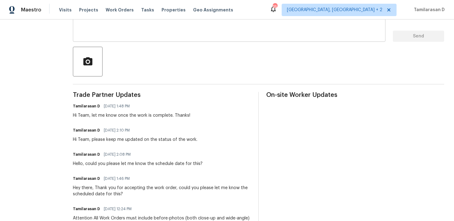
click at [124, 35] on textarea at bounding box center [229, 26] width 305 height 22
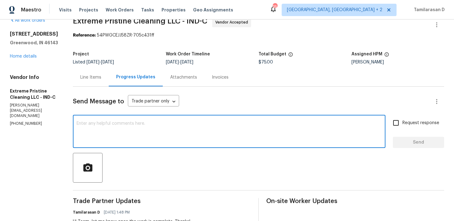
scroll to position [9, 0]
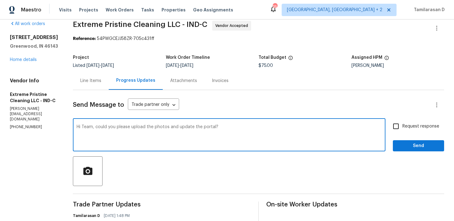
click at [212, 133] on textarea "Hi Team, could you please upload the photos and update the portal?" at bounding box center [229, 136] width 305 height 22
paste textarea "kindly upload the photos and get the portal updated."
type textarea "Hi Team, kindly upload the photos and get the portal updated."
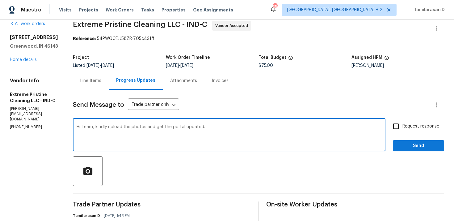
click at [396, 129] on input "Request response" at bounding box center [396, 126] width 13 height 13
checkbox input "true"
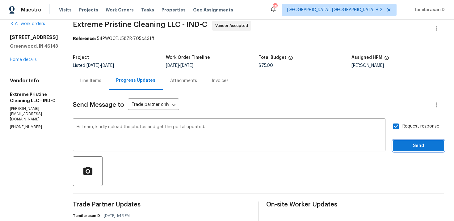
click at [404, 145] on span "Send" at bounding box center [418, 146] width 41 height 8
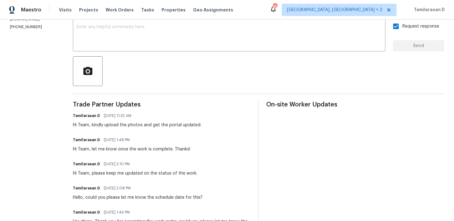
scroll to position [0, 0]
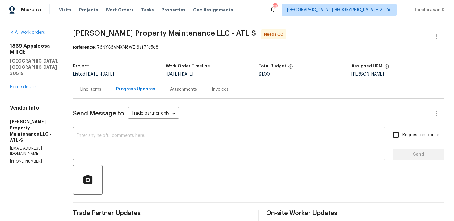
click at [18, 158] on p "[PHONE_NUMBER]" at bounding box center [34, 160] width 48 height 5
click at [18, 158] on p "(770) 235-8482" at bounding box center [34, 160] width 48 height 5
copy p "(770) 235-8482"
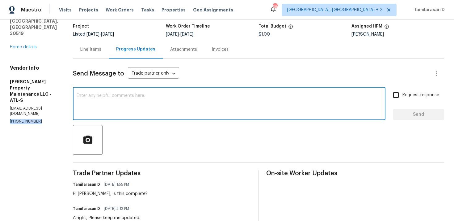
click at [115, 103] on textarea at bounding box center [229, 104] width 305 height 22
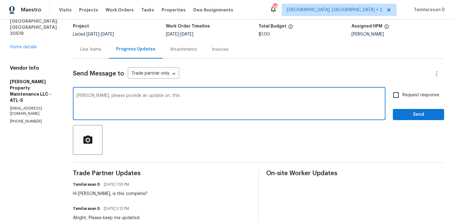
click at [151, 96] on textarea "Daniel, please provide an update on. this." at bounding box center [229, 104] width 305 height 22
type textarea "Daniel, please provide an update on this."
click at [180, 91] on div "Daniel, please provide an update on this. x ​" at bounding box center [229, 104] width 313 height 32
click at [408, 96] on span "Request response" at bounding box center [421, 95] width 37 height 6
click at [403, 96] on input "Request response" at bounding box center [396, 94] width 13 height 13
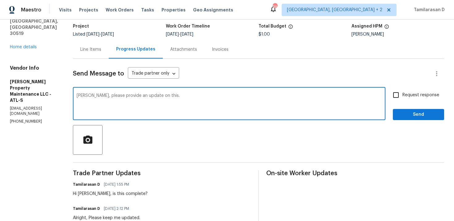
checkbox input "true"
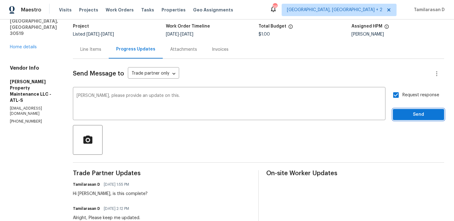
click at [421, 117] on span "Send" at bounding box center [418, 115] width 41 height 8
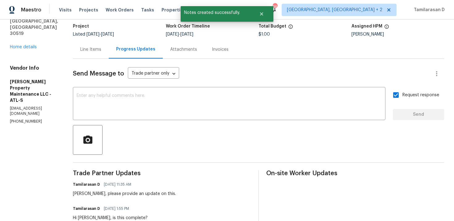
scroll to position [0, 0]
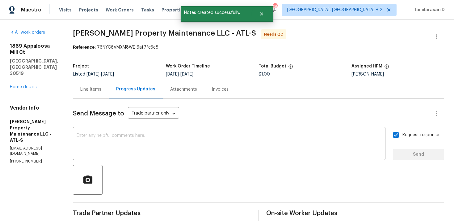
click at [91, 93] on div "Line Items" at bounding box center [91, 89] width 36 height 18
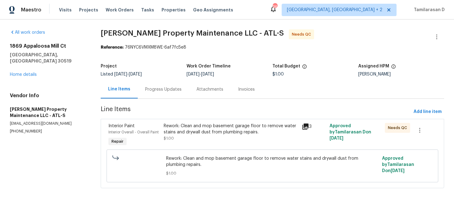
click at [164, 90] on div "Progress Updates" at bounding box center [163, 89] width 36 height 6
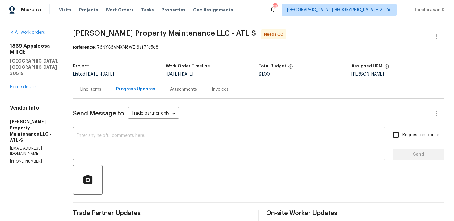
click at [95, 82] on div "Line Items" at bounding box center [91, 89] width 36 height 18
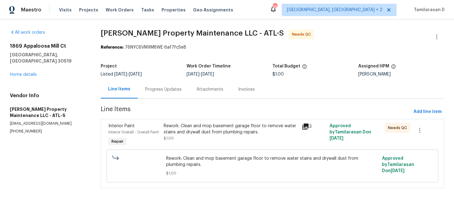
click at [205, 130] on div "Rework: Clean and mop basement garage floor to remove water stains and drywall …" at bounding box center [231, 129] width 135 height 12
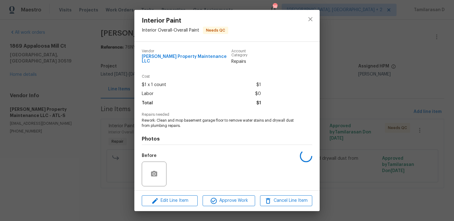
scroll to position [38, 0]
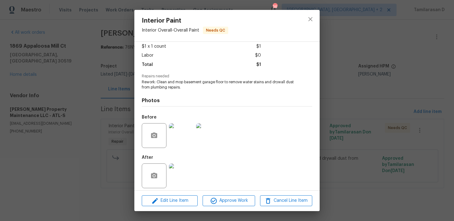
click at [181, 163] on img at bounding box center [181, 175] width 25 height 25
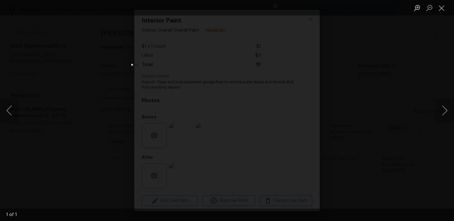
click at [95, 117] on div "Lightbox" at bounding box center [227, 110] width 454 height 221
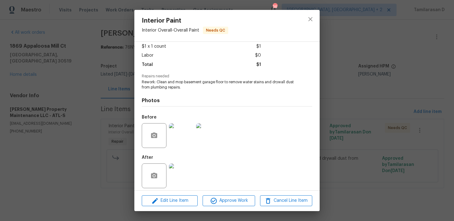
click at [175, 129] on img at bounding box center [181, 135] width 25 height 25
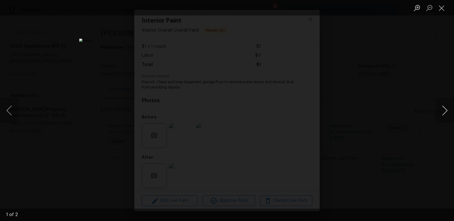
click at [447, 107] on button "Next image" at bounding box center [445, 110] width 19 height 25
click at [449, 9] on ul "Lightbox" at bounding box center [432, 7] width 43 height 15
click at [444, 9] on button "Close lightbox" at bounding box center [442, 7] width 12 height 11
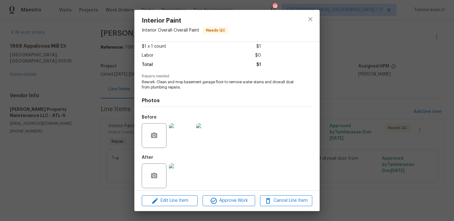
click at [115, 112] on div "Interior Paint Interior Overall - Overall Paint Needs QC Vendor Glen Property M…" at bounding box center [227, 110] width 454 height 221
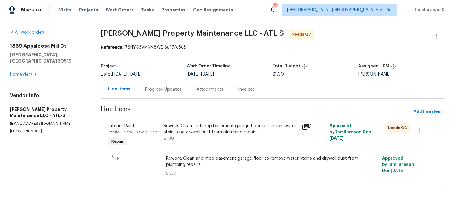
click at [166, 84] on div "Progress Updates" at bounding box center [163, 89] width 51 height 18
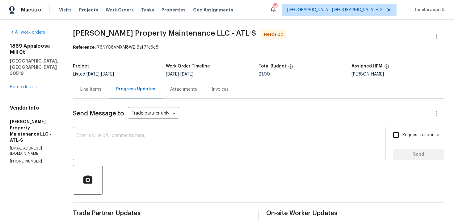
click at [106, 87] on div "Line Items" at bounding box center [91, 89] width 36 height 18
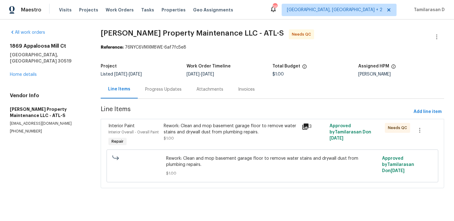
click at [168, 129] on div "Rework: Clean and mop basement garage floor to remove water stains and drywall …" at bounding box center [231, 129] width 135 height 12
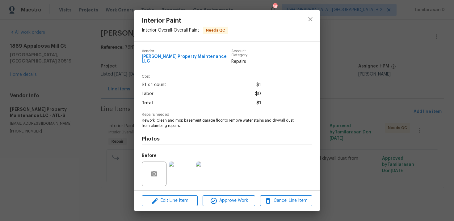
scroll to position [38, 0]
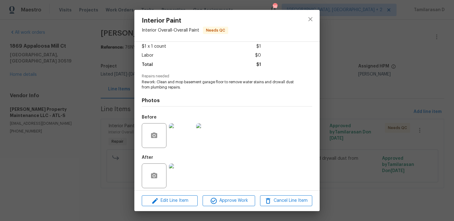
click at [183, 168] on img at bounding box center [181, 175] width 25 height 25
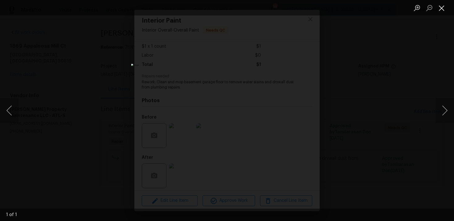
click at [444, 8] on button "Close lightbox" at bounding box center [442, 7] width 12 height 11
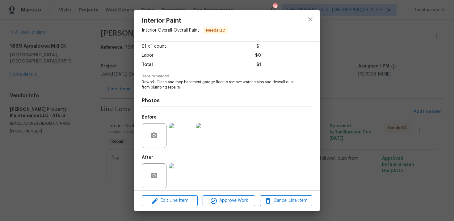
click at [118, 104] on div "Interior Paint Interior Overall - Overall Paint Needs QC Vendor Glen Property M…" at bounding box center [227, 110] width 454 height 221
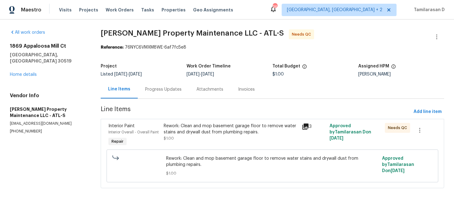
click at [163, 84] on div "Progress Updates" at bounding box center [163, 89] width 51 height 18
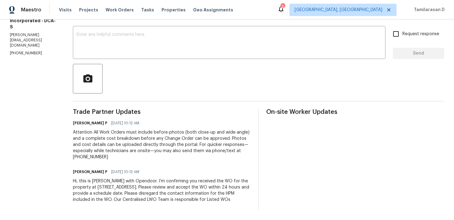
scroll to position [107, 0]
click at [133, 37] on textarea at bounding box center [229, 43] width 305 height 22
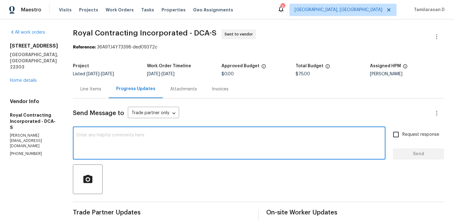
scroll to position [8, 0]
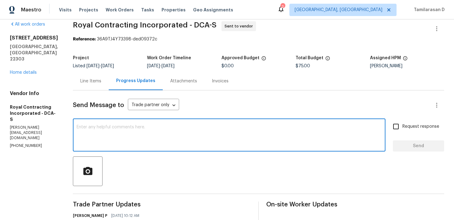
click at [127, 144] on textarea at bounding box center [229, 136] width 305 height 22
paste textarea "Hello Team, Please confirm your availability by accepting this work order with …"
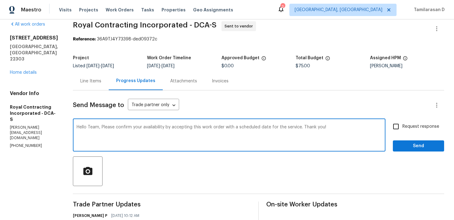
scroll to position [13, 0]
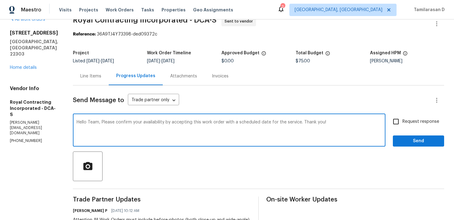
type textarea "Hello Team, Please confirm your availability by accepting this work order with …"
click at [403, 122] on span "Request response" at bounding box center [421, 122] width 37 height 6
click at [403, 122] on input "Request response" at bounding box center [396, 121] width 13 height 13
checkbox input "true"
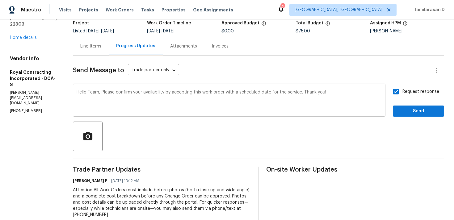
scroll to position [47, 0]
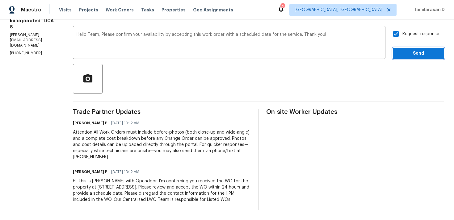
click at [416, 50] on span "Send" at bounding box center [418, 54] width 41 height 8
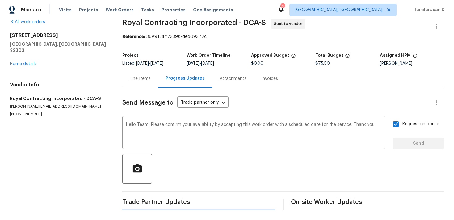
scroll to position [0, 0]
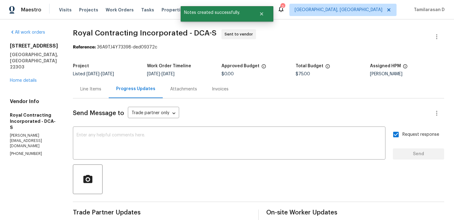
click at [22, 151] on p "[PHONE_NUMBER]" at bounding box center [34, 153] width 48 height 5
copy p "[PHONE_NUMBER]"
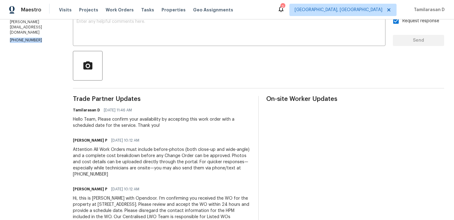
scroll to position [137, 0]
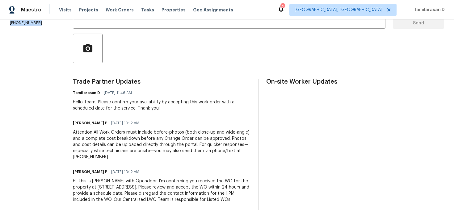
click at [167, 100] on div "Hello Team, Please confirm your availability by accepting this work order with …" at bounding box center [162, 105] width 178 height 12
click at [166, 101] on div "Hello Team, Please confirm your availability by accepting this work order with …" at bounding box center [162, 105] width 178 height 12
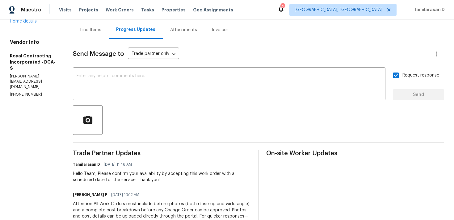
scroll to position [3, 0]
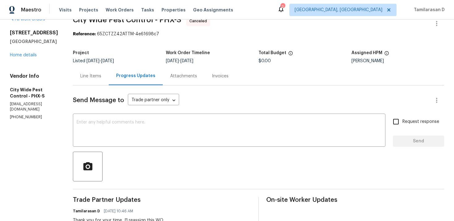
scroll to position [27, 0]
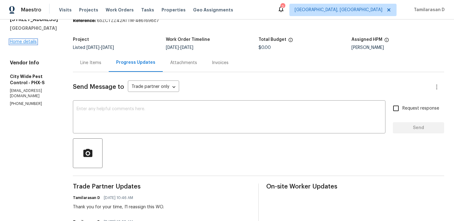
click at [26, 44] on link "Home details" at bounding box center [23, 42] width 27 height 4
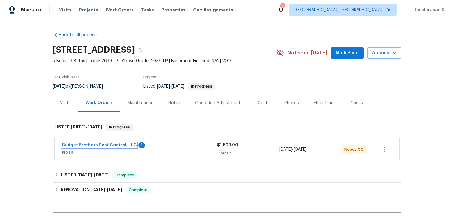
click at [108, 146] on link "Budget Brothers Pest Control, LLC" at bounding box center [99, 145] width 75 height 4
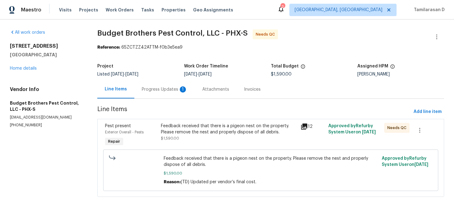
click at [167, 90] on div "Progress Updates 1" at bounding box center [165, 89] width 46 height 6
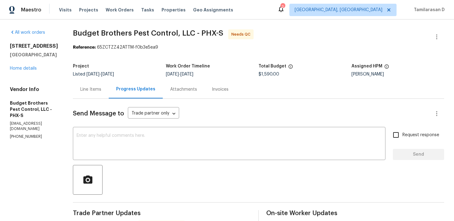
click at [106, 93] on div "Line Items" at bounding box center [91, 89] width 36 height 18
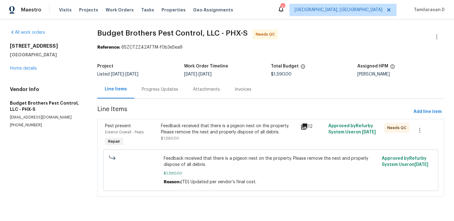
click at [154, 84] on div "Progress Updates" at bounding box center [159, 89] width 51 height 18
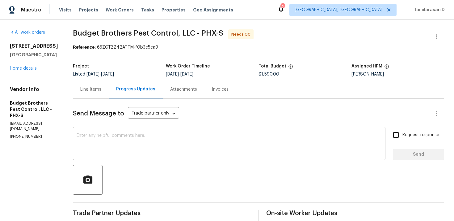
scroll to position [36, 0]
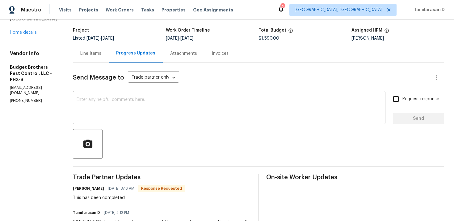
click at [128, 96] on div "x ​" at bounding box center [229, 108] width 313 height 32
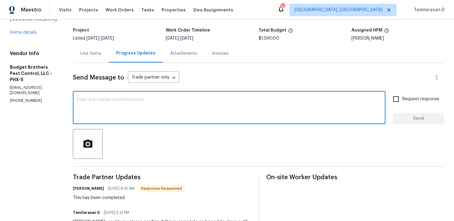
click at [146, 142] on div at bounding box center [258, 144] width 371 height 30
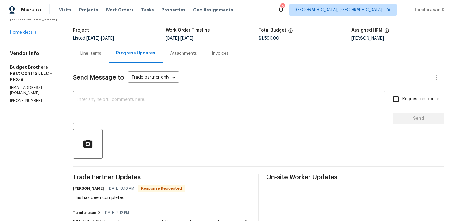
scroll to position [26, 0]
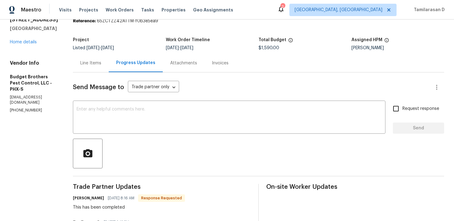
click at [109, 66] on div "Line Items" at bounding box center [91, 63] width 36 height 18
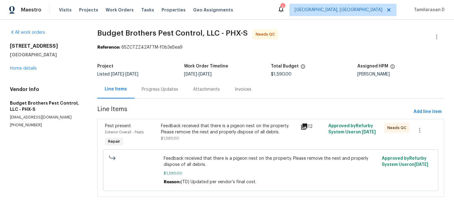
click at [221, 124] on div "Feedback received that there is a pigeon nest on the property. Please remove th…" at bounding box center [229, 129] width 136 height 12
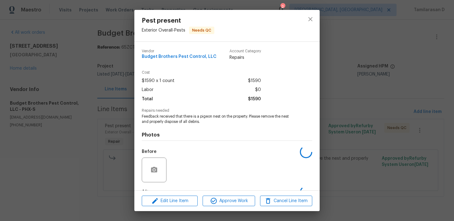
scroll to position [38, 0]
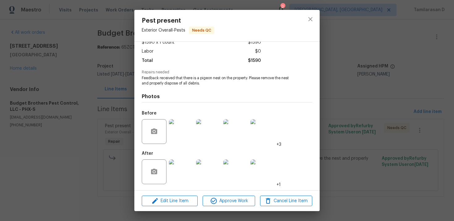
click at [175, 127] on img at bounding box center [181, 131] width 25 height 25
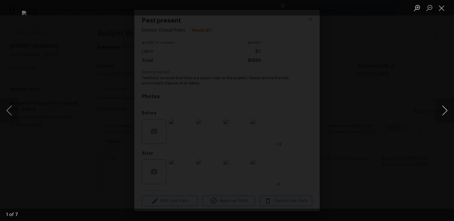
click at [448, 112] on button "Next image" at bounding box center [445, 110] width 19 height 25
click at [443, 108] on button "Next image" at bounding box center [445, 110] width 19 height 25
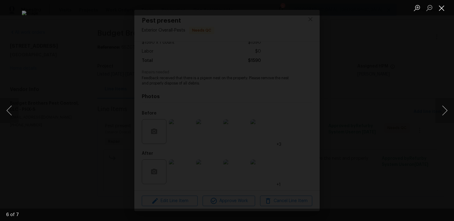
click at [443, 5] on button "Close lightbox" at bounding box center [442, 7] width 12 height 11
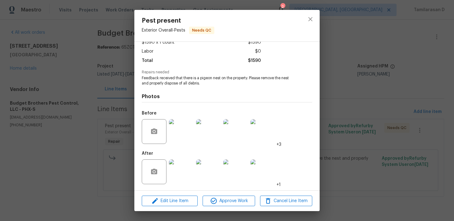
click at [178, 172] on img at bounding box center [181, 171] width 25 height 25
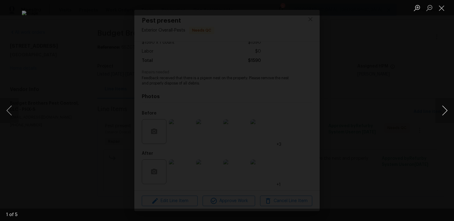
click at [442, 106] on button "Next image" at bounding box center [445, 110] width 19 height 25
click at [442, 109] on button "Next image" at bounding box center [445, 110] width 19 height 25
click at [445, 110] on button "Next image" at bounding box center [445, 110] width 19 height 25
click at [446, 108] on button "Next image" at bounding box center [445, 110] width 19 height 25
click at [445, 109] on button "Next image" at bounding box center [445, 110] width 19 height 25
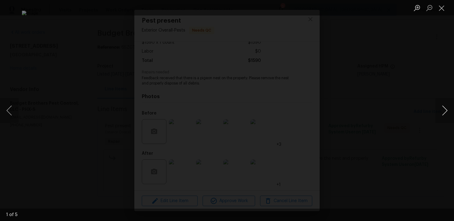
click at [445, 109] on button "Next image" at bounding box center [445, 110] width 19 height 25
click at [443, 4] on button "Close lightbox" at bounding box center [442, 7] width 12 height 11
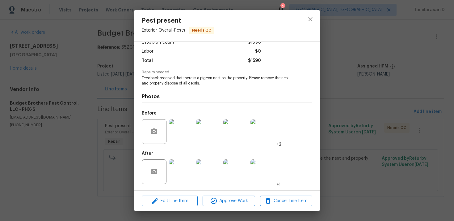
click at [184, 165] on img at bounding box center [181, 171] width 25 height 25
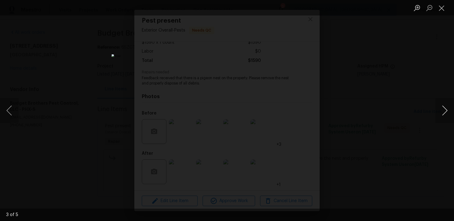
click at [445, 110] on button "Next image" at bounding box center [445, 110] width 19 height 25
click at [443, 112] on button "Next image" at bounding box center [445, 110] width 19 height 25
click at [444, 116] on button "Next image" at bounding box center [445, 110] width 19 height 25
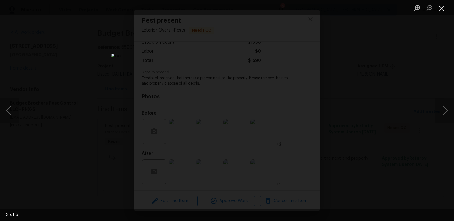
click at [441, 11] on button "Close lightbox" at bounding box center [442, 7] width 12 height 11
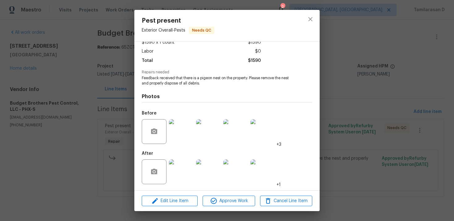
click at [186, 139] on img at bounding box center [181, 131] width 25 height 25
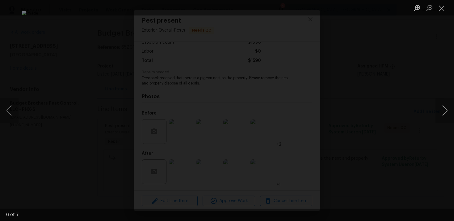
click at [444, 112] on button "Next image" at bounding box center [445, 110] width 19 height 25
click at [444, 110] on button "Next image" at bounding box center [445, 110] width 19 height 25
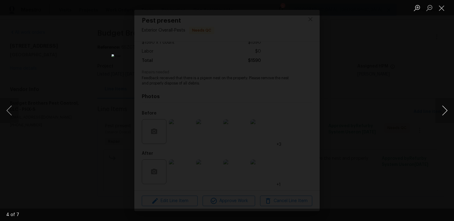
click at [444, 110] on button "Next image" at bounding box center [445, 110] width 19 height 25
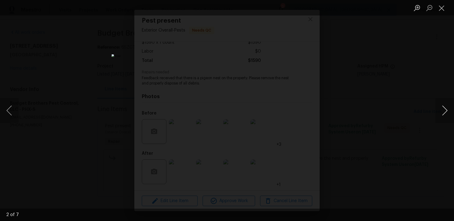
click at [444, 110] on button "Next image" at bounding box center [445, 110] width 19 height 25
click at [443, 10] on button "Close lightbox" at bounding box center [442, 7] width 12 height 11
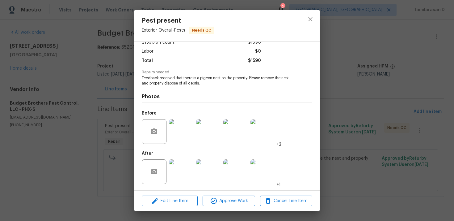
click at [191, 160] on img at bounding box center [181, 171] width 25 height 25
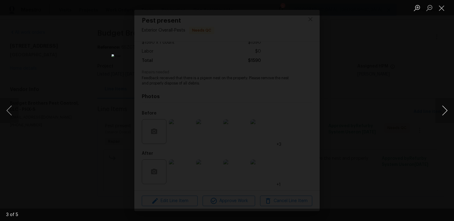
click at [446, 109] on button "Next image" at bounding box center [445, 110] width 19 height 25
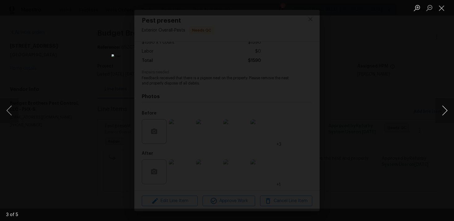
click at [446, 109] on button "Next image" at bounding box center [445, 110] width 19 height 25
click at [443, 107] on button "Next image" at bounding box center [445, 110] width 19 height 25
click at [443, 109] on button "Next image" at bounding box center [445, 110] width 19 height 25
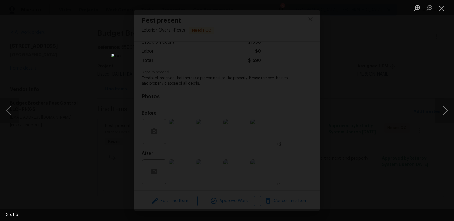
click at [443, 109] on button "Next image" at bounding box center [445, 110] width 19 height 25
click at [444, 8] on button "Close lightbox" at bounding box center [442, 7] width 12 height 11
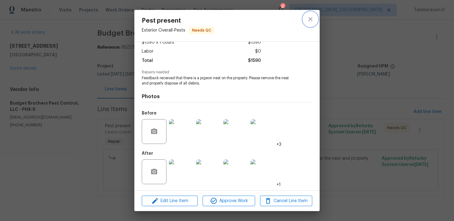
click at [313, 18] on icon "close" at bounding box center [310, 18] width 7 height 7
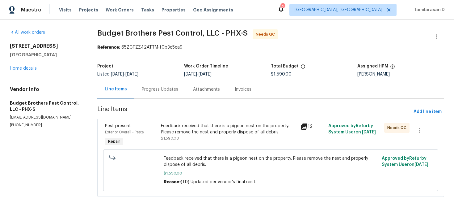
click at [147, 85] on div "Progress Updates" at bounding box center [159, 89] width 51 height 18
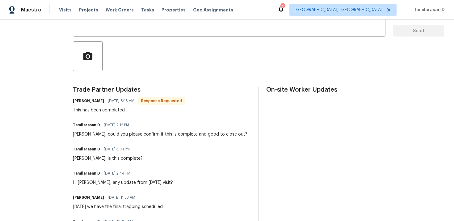
scroll to position [141, 0]
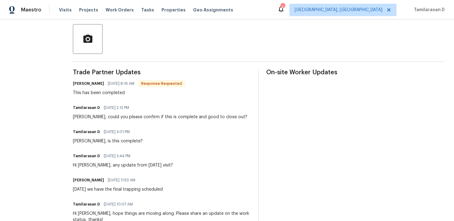
click at [128, 120] on div "[PERSON_NAME], could you please confirm if this is complete and good to close o…" at bounding box center [160, 117] width 175 height 6
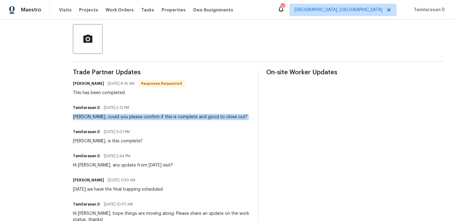
click at [160, 116] on div "[PERSON_NAME], could you please confirm if this is complete and good to close o…" at bounding box center [160, 117] width 175 height 6
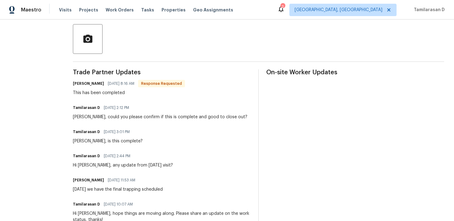
click at [160, 116] on div "[PERSON_NAME], could you please confirm if this is complete and good to close o…" at bounding box center [160, 117] width 175 height 6
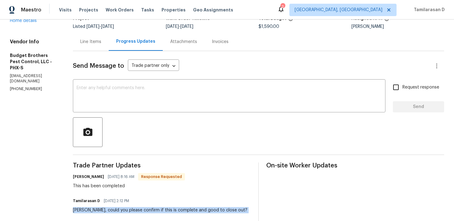
scroll to position [0, 0]
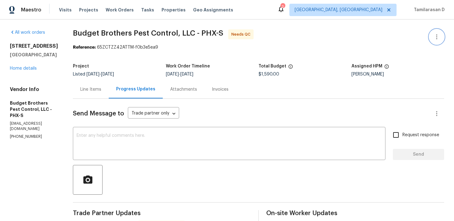
click at [438, 34] on icon "button" at bounding box center [436, 36] width 7 height 7
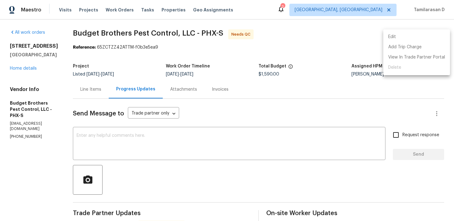
click at [400, 36] on li "Edit" at bounding box center [416, 37] width 67 height 10
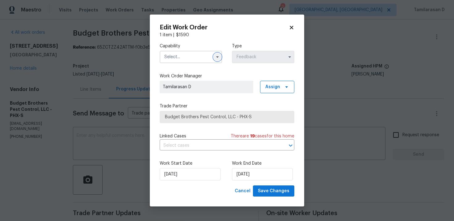
click at [219, 58] on icon "button" at bounding box center [217, 56] width 5 height 5
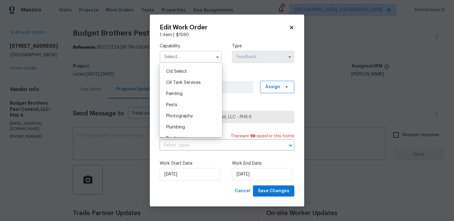
scroll to position [513, 0]
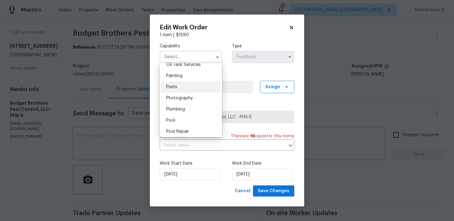
click at [174, 87] on span "Pests" at bounding box center [171, 87] width 11 height 4
type input "Pests"
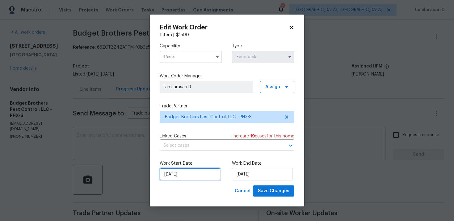
click at [190, 180] on input "14/08/2025" at bounding box center [190, 174] width 61 height 12
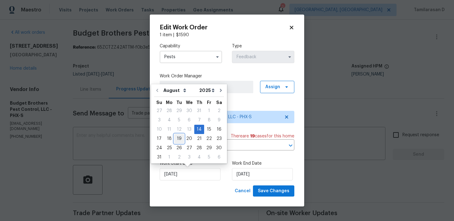
click at [178, 137] on div "19" at bounding box center [179, 138] width 10 height 9
type input "19/08/2025"
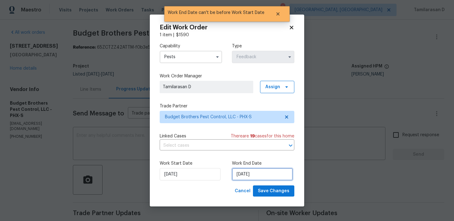
click at [247, 175] on input "19/08/2025" at bounding box center [262, 174] width 61 height 12
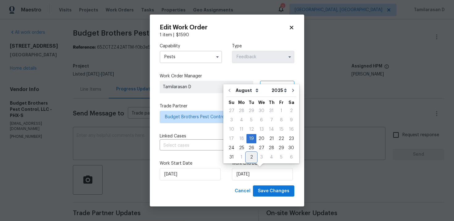
click at [248, 158] on div "2" at bounding box center [252, 157] width 10 height 9
type input "02/09/2025"
select select "8"
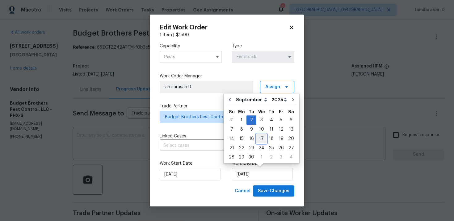
click at [262, 138] on div "17" at bounding box center [261, 138] width 10 height 9
type input "17/09/2025"
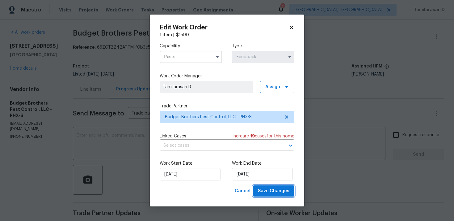
click at [269, 189] on span "Save Changes" at bounding box center [274, 191] width 32 height 8
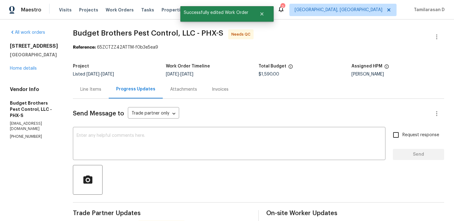
click at [108, 82] on div "Line Items" at bounding box center [91, 89] width 36 height 18
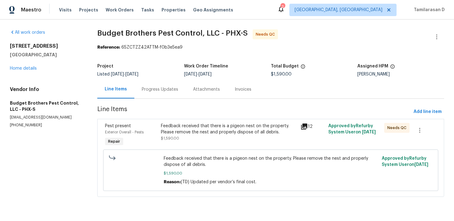
click at [163, 97] on div "Progress Updates" at bounding box center [159, 89] width 51 height 18
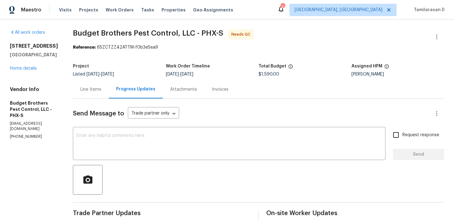
click at [101, 87] on div "Line Items" at bounding box center [90, 89] width 21 height 6
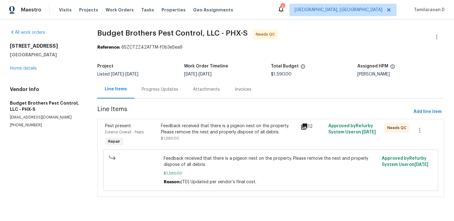
click at [149, 86] on div "Progress Updates" at bounding box center [159, 89] width 51 height 18
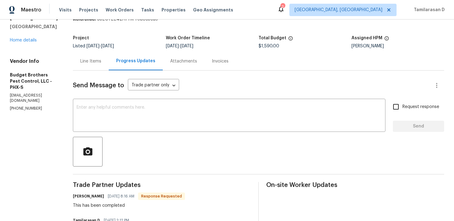
scroll to position [47, 0]
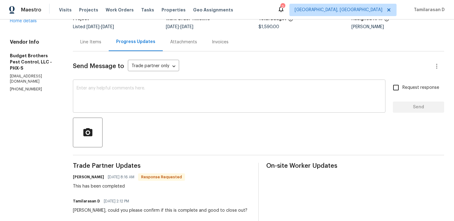
click at [119, 105] on textarea at bounding box center [229, 97] width 305 height 22
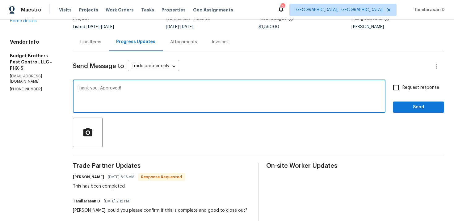
type textarea "Thank you, Approved!"
click at [406, 110] on span "Send" at bounding box center [418, 107] width 41 height 8
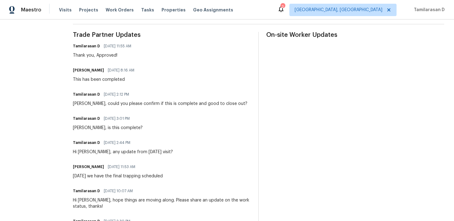
scroll to position [0, 0]
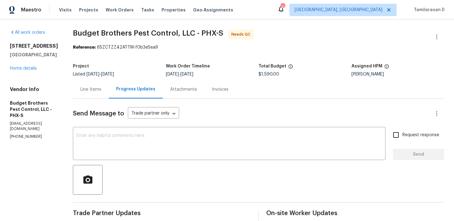
click at [101, 90] on div "Line Items" at bounding box center [90, 89] width 21 height 6
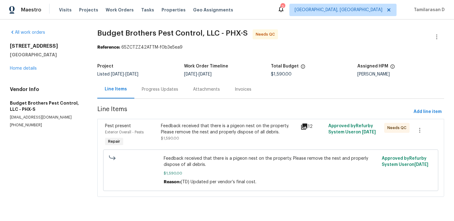
click at [158, 90] on div "Progress Updates" at bounding box center [160, 89] width 36 height 6
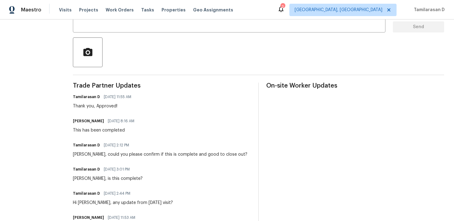
scroll to position [138, 0]
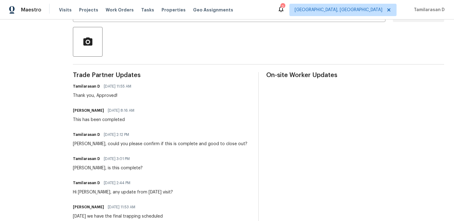
click at [118, 144] on div "Billie, could you please confirm if this is complete and good to close out?" at bounding box center [160, 144] width 175 height 6
click at [115, 122] on div "This has been completed" at bounding box center [105, 119] width 65 height 6
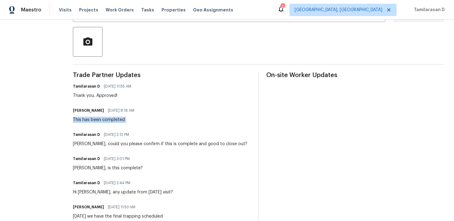
copy div "This has been completed"
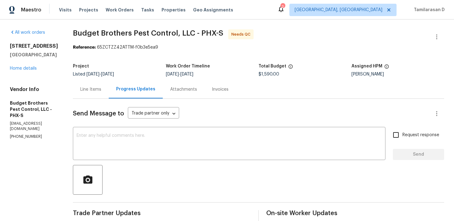
click at [108, 93] on div "Line Items" at bounding box center [91, 89] width 36 height 18
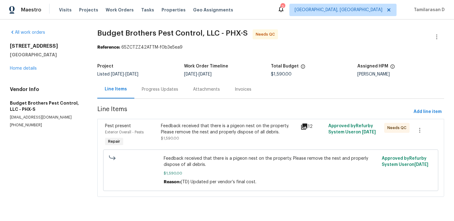
click at [209, 137] on div "Feedback received that there is a pigeon nest on the property. Please remove th…" at bounding box center [229, 132] width 136 height 19
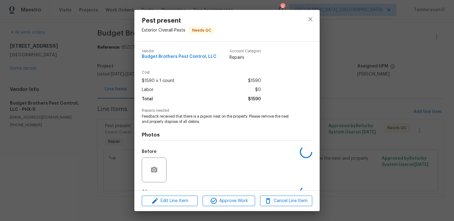
scroll to position [38, 0]
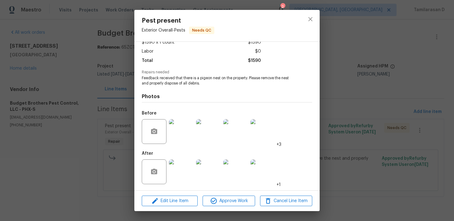
click at [181, 135] on img at bounding box center [181, 131] width 25 height 25
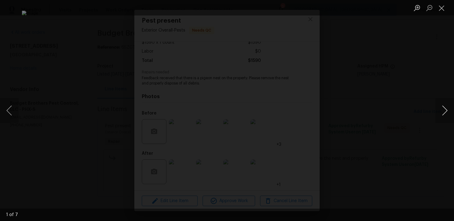
click at [445, 108] on button "Next image" at bounding box center [445, 110] width 19 height 25
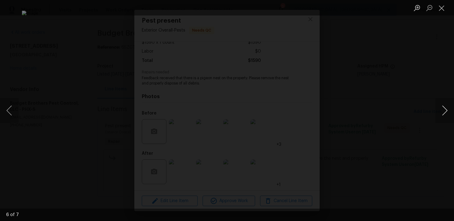
click at [445, 108] on button "Next image" at bounding box center [445, 110] width 19 height 25
click at [440, 11] on button "Close lightbox" at bounding box center [442, 7] width 12 height 11
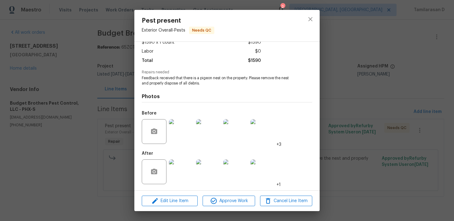
click at [177, 169] on img at bounding box center [181, 171] width 25 height 25
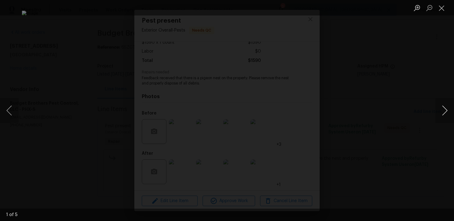
click at [442, 111] on button "Next image" at bounding box center [445, 110] width 19 height 25
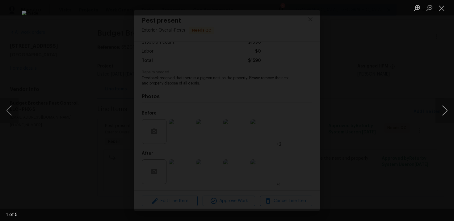
click at [442, 111] on button "Next image" at bounding box center [445, 110] width 19 height 25
click at [443, 9] on button "Close lightbox" at bounding box center [442, 7] width 12 height 11
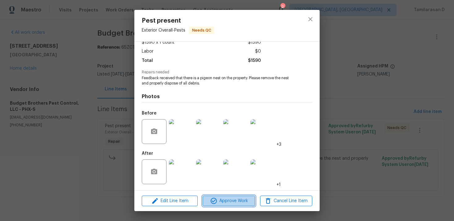
click at [221, 200] on span "Approve Work" at bounding box center [229, 201] width 49 height 8
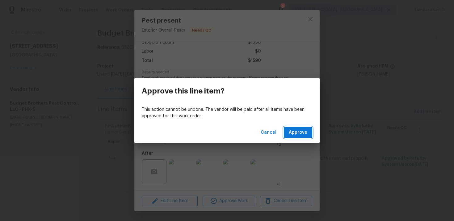
click at [293, 129] on span "Approve" at bounding box center [298, 133] width 19 height 8
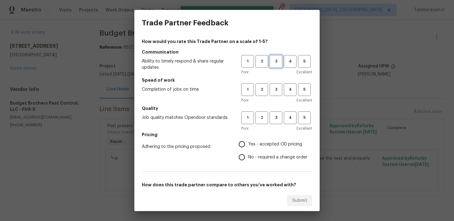
click at [277, 61] on span "3" at bounding box center [275, 61] width 11 height 7
click at [276, 92] on span "3" at bounding box center [275, 89] width 11 height 7
click at [273, 120] on span "3" at bounding box center [275, 117] width 11 height 7
click at [242, 155] on input "No - required a change order" at bounding box center [241, 156] width 13 height 13
radio input "true"
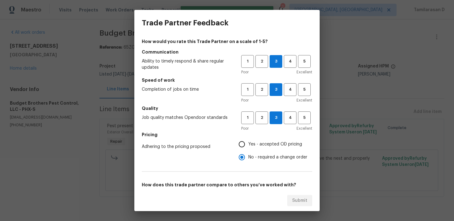
scroll to position [93, 0]
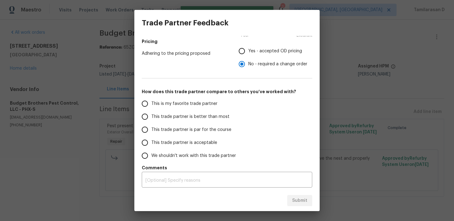
click at [141, 127] on input "This trade partner is par for the course" at bounding box center [144, 129] width 13 height 13
click at [306, 204] on span "Submit" at bounding box center [299, 200] width 15 height 8
radio input "true"
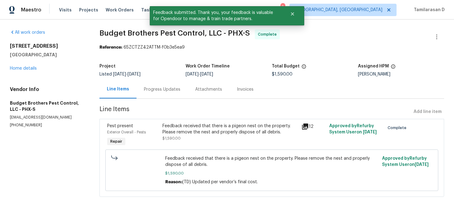
click at [173, 88] on div "Progress Updates" at bounding box center [162, 89] width 36 height 6
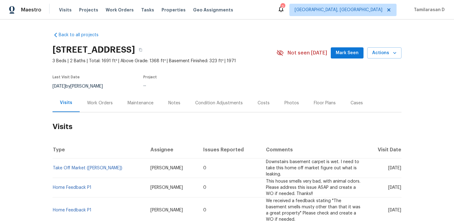
click at [98, 100] on div "Work Orders" at bounding box center [100, 103] width 26 height 6
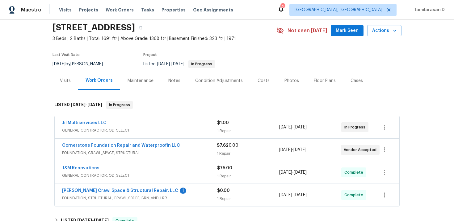
scroll to position [31, 0]
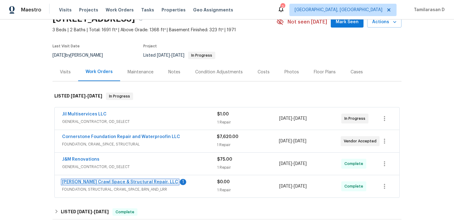
click at [120, 179] on link "[PERSON_NAME] Crawl Space & Structural Repair, LLC" at bounding box center [120, 181] width 116 height 4
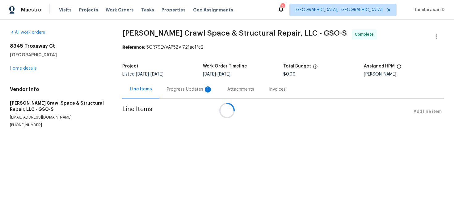
click at [171, 89] on div "Progress Updates 1" at bounding box center [190, 89] width 46 height 6
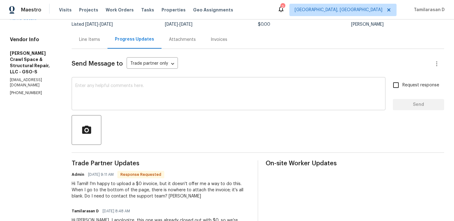
scroll to position [53, 0]
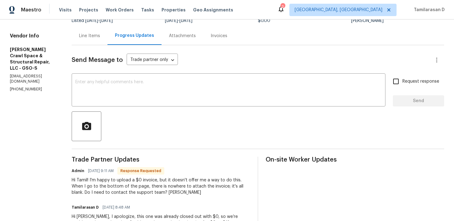
click at [147, 178] on div "Hi Tamil! I'm happy to upload a $0 invoice, but it doesn't offer me a way to do…" at bounding box center [161, 186] width 179 height 19
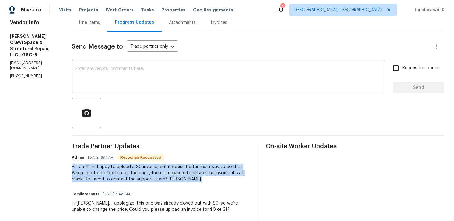
scroll to position [0, 0]
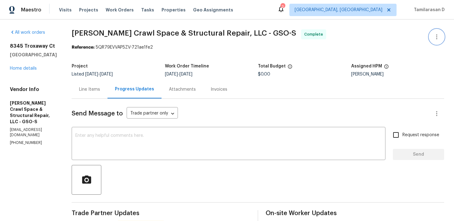
click at [442, 38] on button "button" at bounding box center [436, 36] width 15 height 15
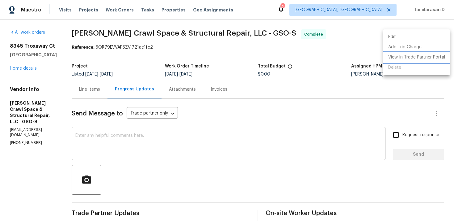
click at [409, 54] on li "View In Trade Partner Portal" at bounding box center [416, 57] width 67 height 10
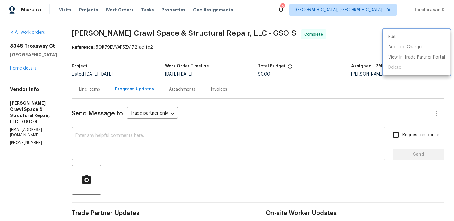
click at [177, 146] on div at bounding box center [227, 110] width 454 height 221
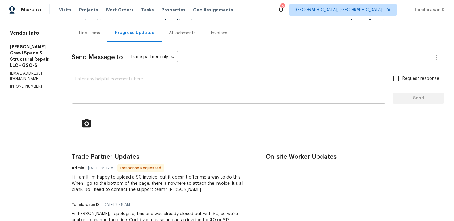
scroll to position [100, 0]
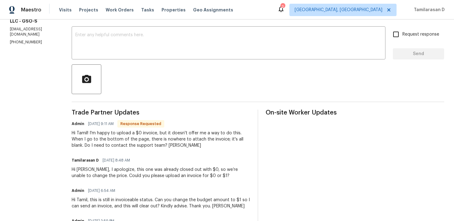
click at [124, 140] on div "Hi Tamil! I'm happy to upload a $0 invoice, but it doesn't offer me a way to do…" at bounding box center [161, 139] width 179 height 19
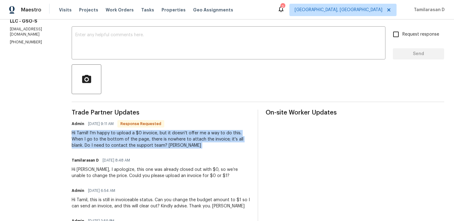
click at [158, 138] on div "Hi Tamil! I'm happy to upload a $0 invoice, but it doesn't offer me a way to do…" at bounding box center [161, 139] width 179 height 19
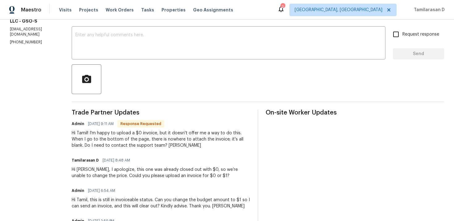
click at [158, 138] on div "Hi Tamil! I'm happy to upload a $0 invoice, but it doesn't offer me a way to do…" at bounding box center [161, 139] width 179 height 19
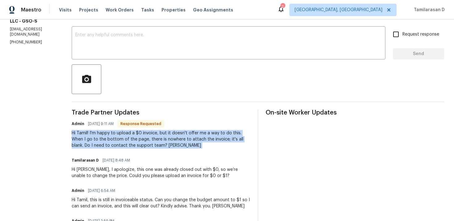
scroll to position [56, 0]
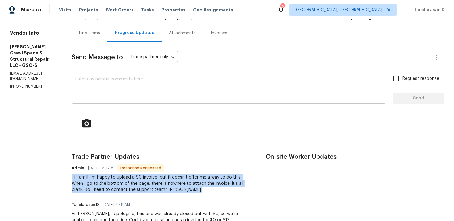
click at [120, 85] on textarea at bounding box center [228, 88] width 306 height 22
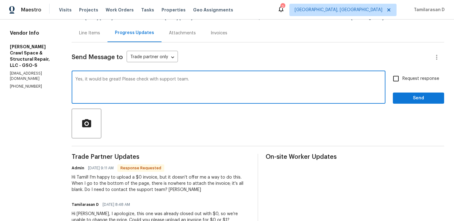
type textarea "Yes, it would be great! Please check with support team."
click at [413, 99] on span "Send" at bounding box center [418, 98] width 41 height 8
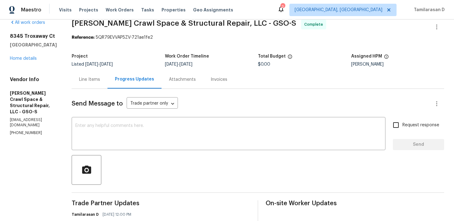
scroll to position [0, 0]
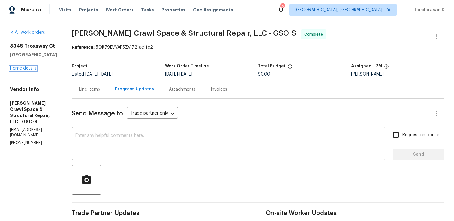
click at [30, 70] on link "Home details" at bounding box center [23, 68] width 27 height 4
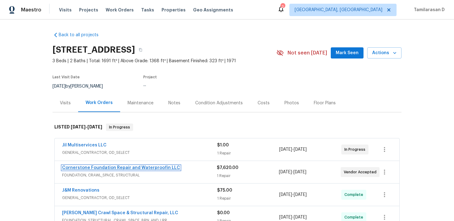
click at [110, 167] on link "Cornerstone Foundation Repair and Waterproofin LLC" at bounding box center [121, 167] width 118 height 4
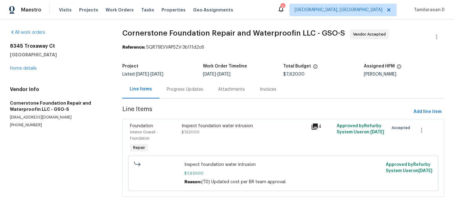
click at [167, 87] on div "Progress Updates" at bounding box center [185, 89] width 36 height 6
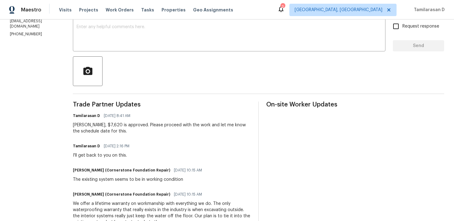
scroll to position [110, 0]
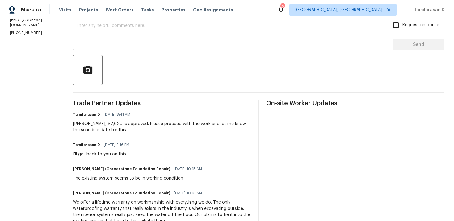
click at [135, 50] on div "x ​" at bounding box center [229, 35] width 313 height 32
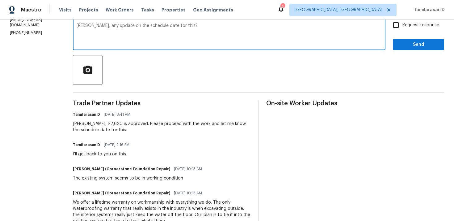
click at [91, 24] on textarea "Jonatha, any update on the schedule date for this?" at bounding box center [229, 34] width 305 height 22
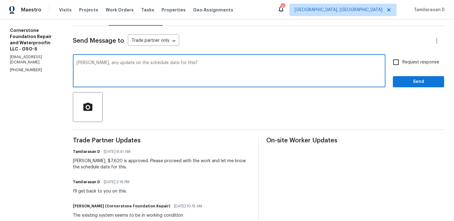
scroll to position [67, 0]
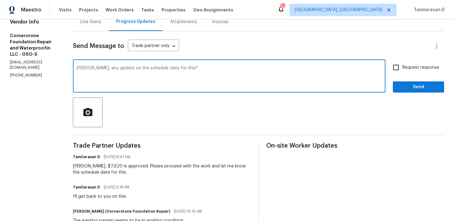
click at [204, 77] on textarea "Jonathan, any update on the schedule date for this?" at bounding box center [229, 77] width 305 height 22
type textarea "Jonathan, any update on the schedule date for this?"
click at [392, 68] on input "Request response" at bounding box center [396, 67] width 13 height 13
checkbox input "true"
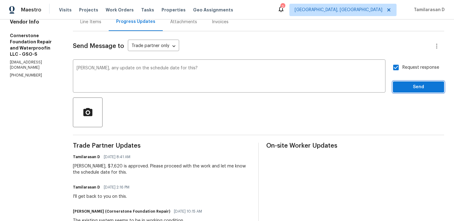
click at [407, 87] on span "Send" at bounding box center [418, 87] width 41 height 8
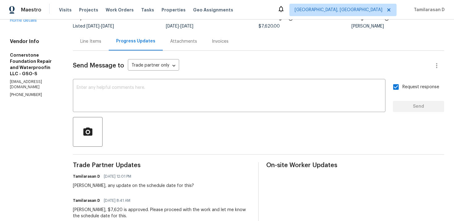
scroll to position [0, 0]
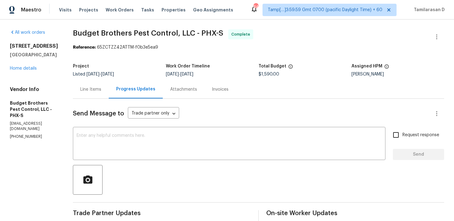
click at [99, 91] on div "Line Items" at bounding box center [90, 89] width 21 height 6
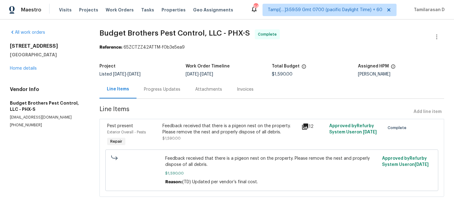
click at [207, 126] on div "Feedback received that there is a pigeon nest on the property. Please remove th…" at bounding box center [230, 129] width 135 height 12
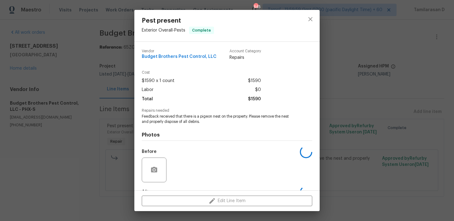
scroll to position [38, 0]
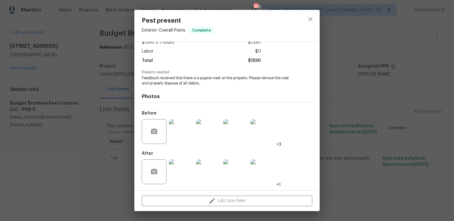
click at [184, 131] on img at bounding box center [181, 131] width 25 height 25
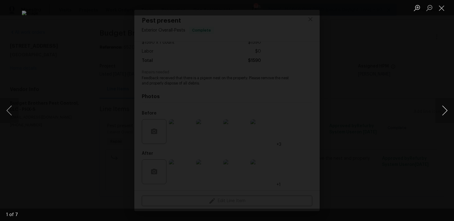
click at [448, 112] on button "Next image" at bounding box center [445, 110] width 19 height 25
click at [440, 11] on button "Close lightbox" at bounding box center [442, 7] width 12 height 11
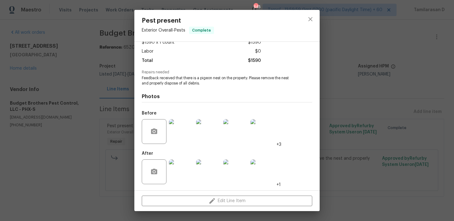
click at [173, 168] on img at bounding box center [181, 171] width 25 height 25
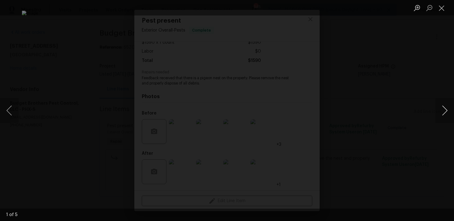
click at [445, 110] on button "Next image" at bounding box center [445, 110] width 19 height 25
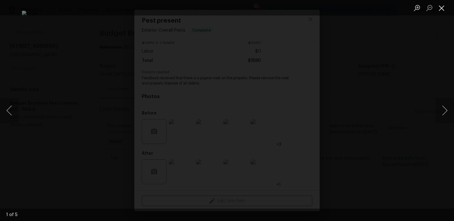
click at [440, 8] on button "Close lightbox" at bounding box center [442, 7] width 12 height 11
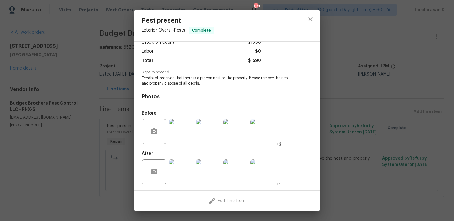
click at [176, 133] on img at bounding box center [181, 131] width 25 height 25
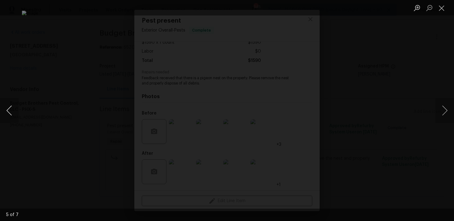
click at [11, 111] on button "Previous image" at bounding box center [9, 110] width 19 height 25
click at [10, 112] on button "Previous image" at bounding box center [9, 110] width 19 height 25
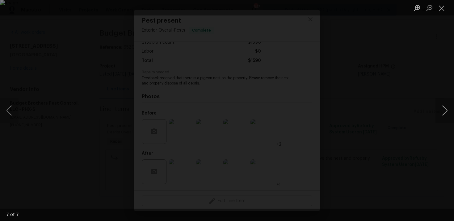
click at [446, 111] on button "Next image" at bounding box center [445, 110] width 19 height 25
click at [443, 107] on button "Next image" at bounding box center [445, 110] width 19 height 25
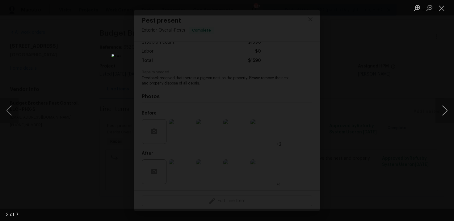
click at [443, 107] on button "Next image" at bounding box center [445, 110] width 19 height 25
click at [441, 5] on button "Close lightbox" at bounding box center [442, 7] width 12 height 11
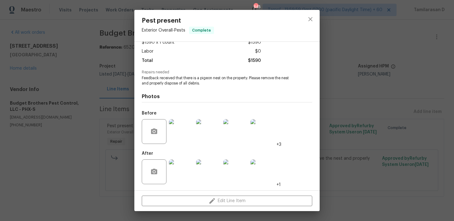
click at [199, 169] on img at bounding box center [208, 171] width 25 height 25
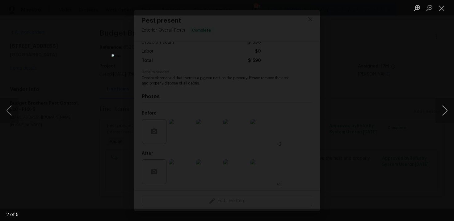
click at [445, 109] on button "Next image" at bounding box center [445, 110] width 19 height 25
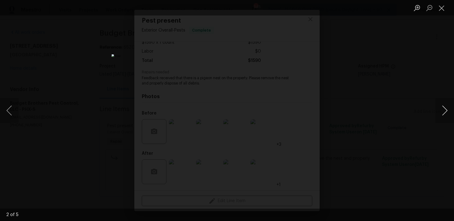
click at [445, 109] on button "Next image" at bounding box center [445, 110] width 19 height 25
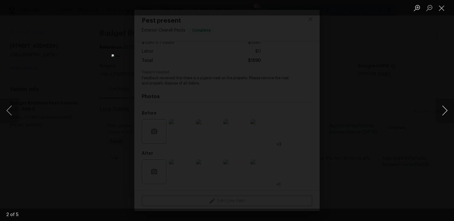
click at [445, 109] on button "Next image" at bounding box center [445, 110] width 19 height 25
click at [9, 108] on button "Previous image" at bounding box center [9, 110] width 19 height 25
click at [443, 6] on button "Close lightbox" at bounding box center [442, 7] width 12 height 11
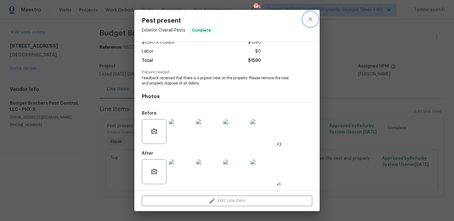
click at [307, 19] on icon "close" at bounding box center [310, 18] width 7 height 7
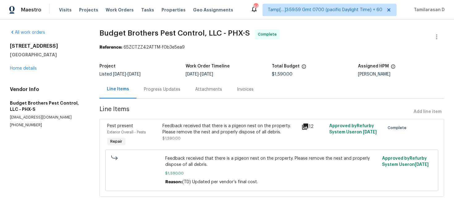
click at [157, 89] on div "Progress Updates" at bounding box center [162, 89] width 36 height 6
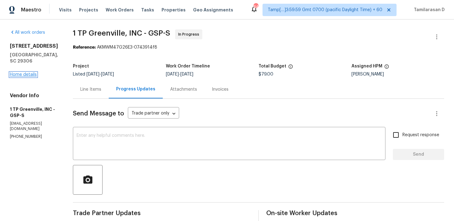
click at [29, 77] on link "Home details" at bounding box center [23, 74] width 27 height 4
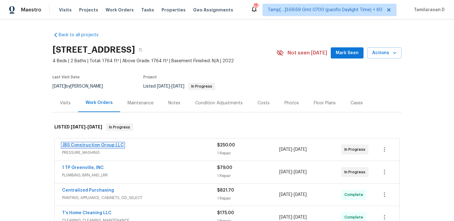
click at [103, 145] on link "JBS Construction Group LLC" at bounding box center [93, 145] width 62 height 4
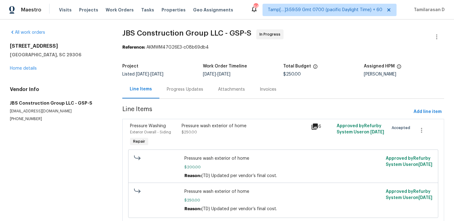
scroll to position [20, 0]
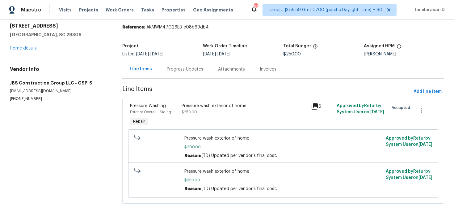
click at [174, 80] on section "JBS Construction Group LLC - GSP-S In Progress Reference: AKMWM47G26E3-c08b69db…" at bounding box center [283, 109] width 322 height 201
click at [178, 67] on div "Progress Updates" at bounding box center [185, 69] width 36 height 6
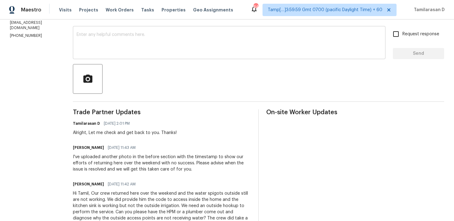
scroll to position [99, 0]
